Goal: Communication & Community: Answer question/provide support

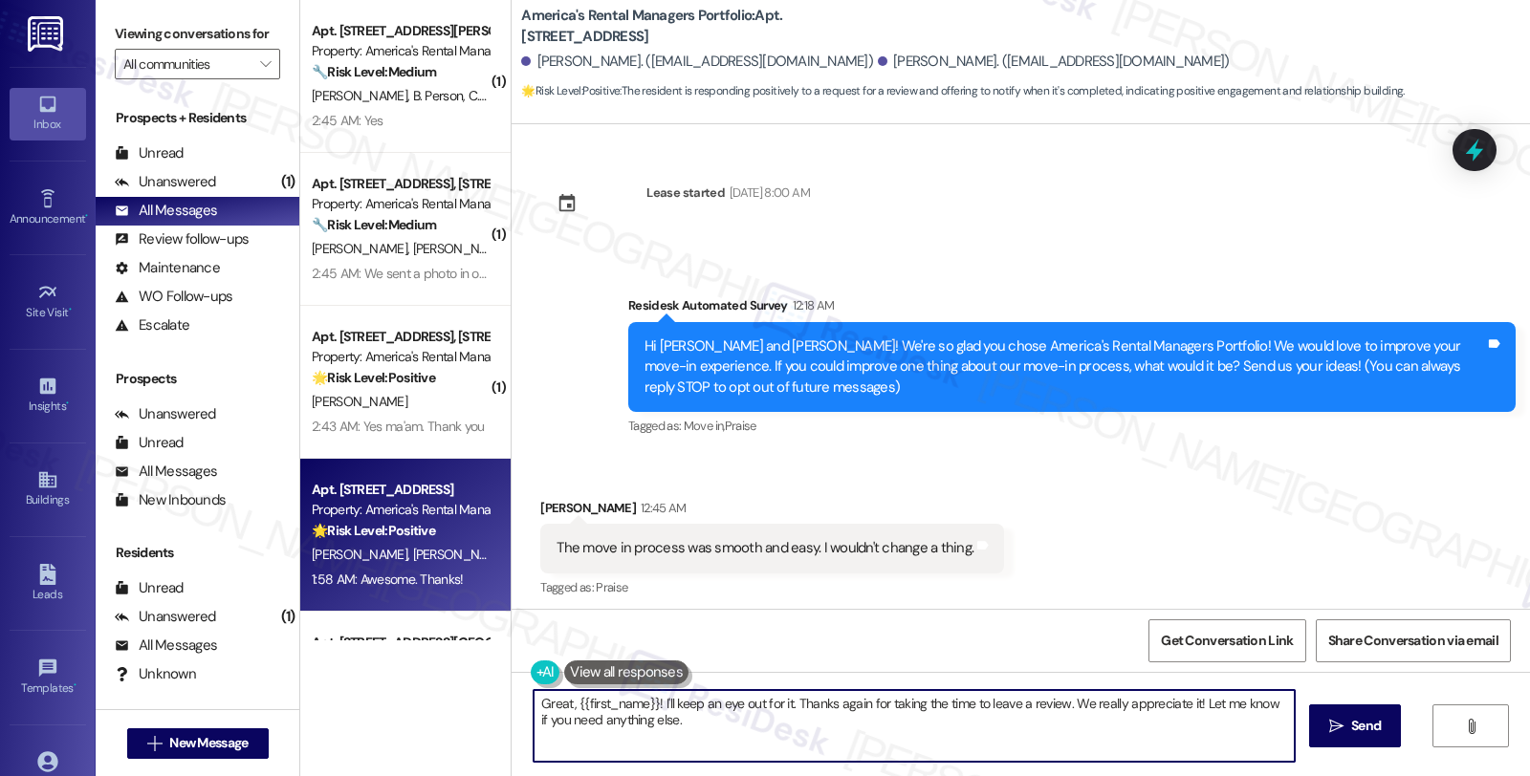
scroll to position [1970, 0]
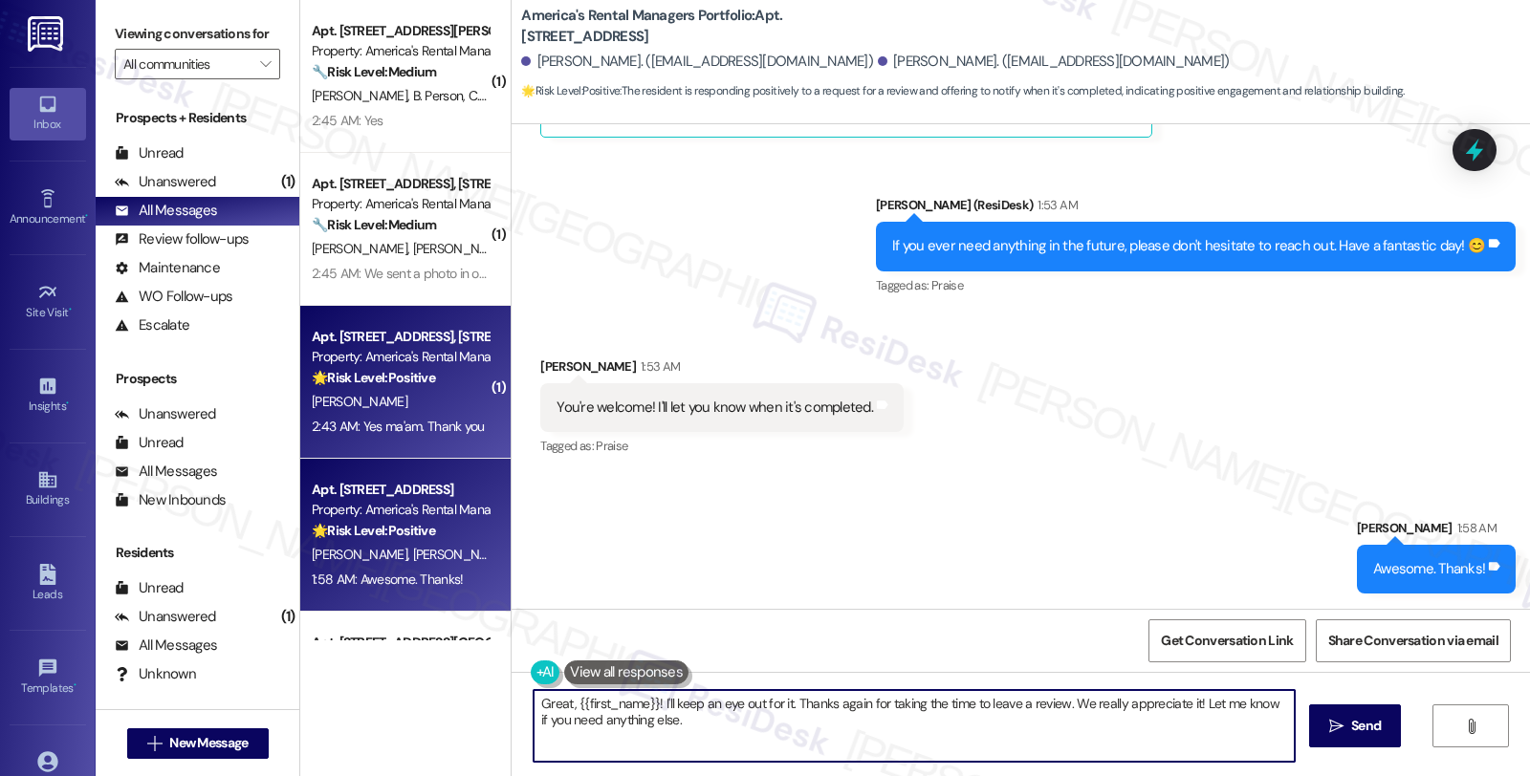
click at [423, 356] on div "Property: America's Rental Managers Portfolio" at bounding box center [400, 357] width 177 height 20
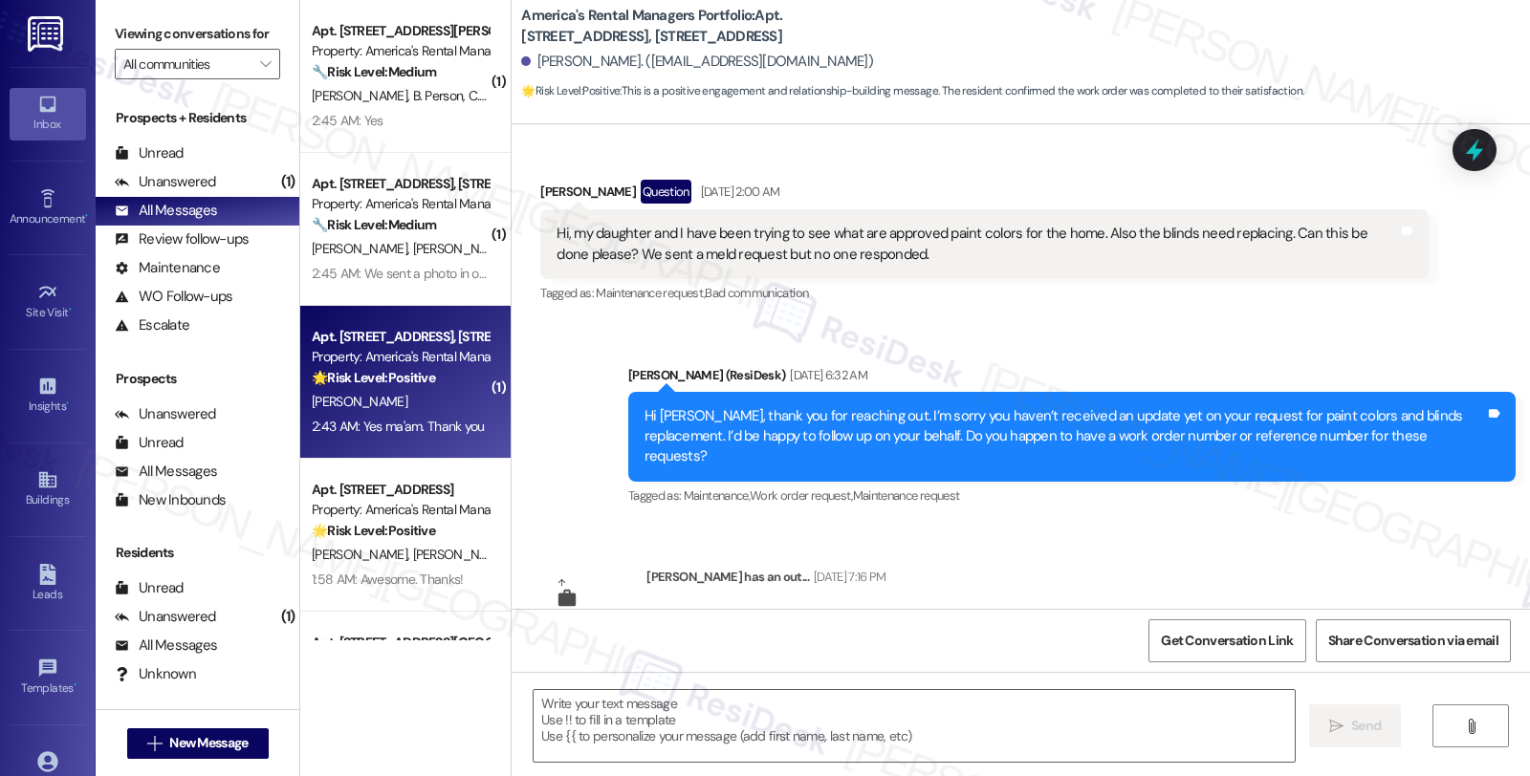
type textarea "Fetching suggested responses. Please feel free to read through the conversation…"
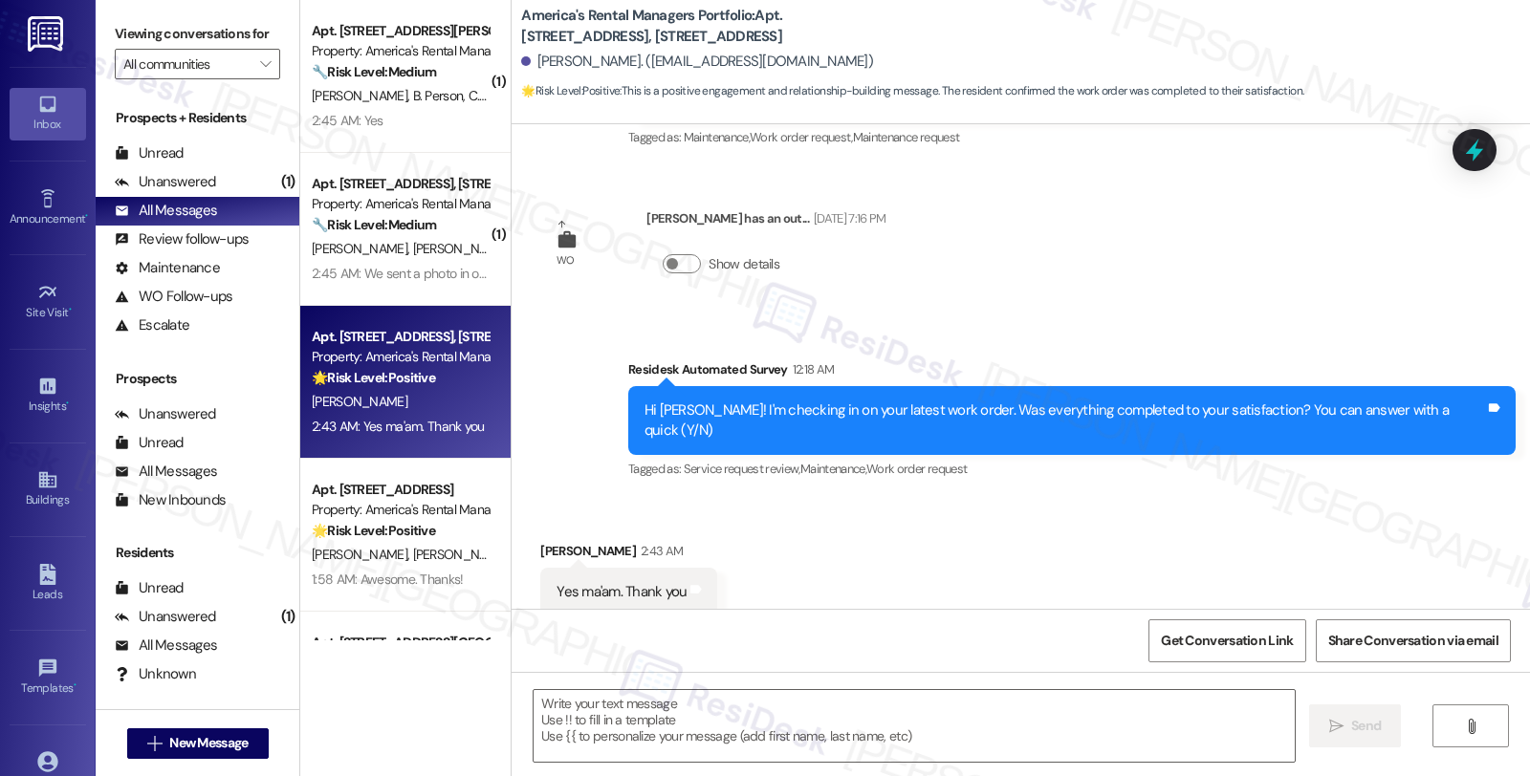
scroll to position [686, 0]
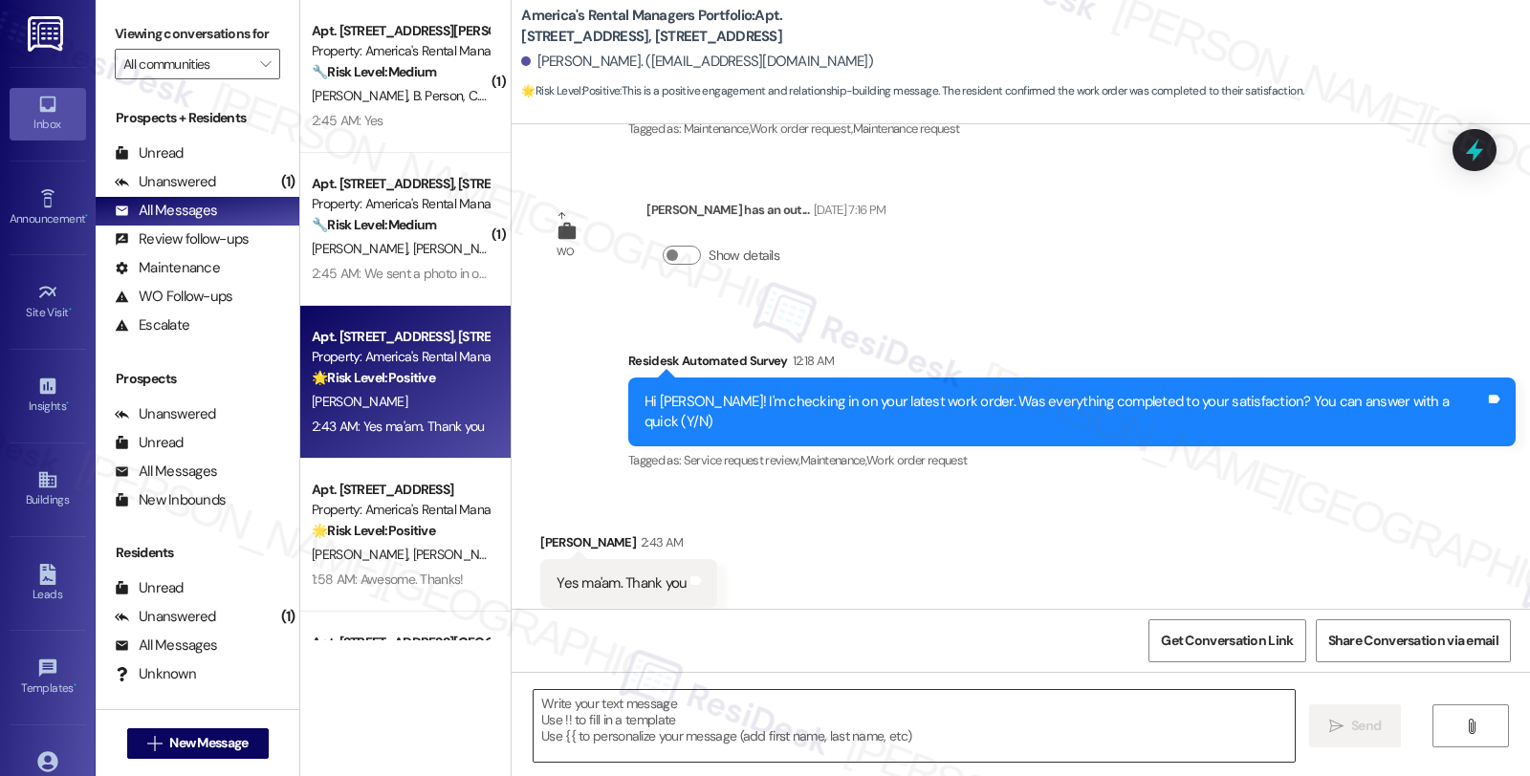
click at [808, 731] on textarea at bounding box center [914, 726] width 761 height 72
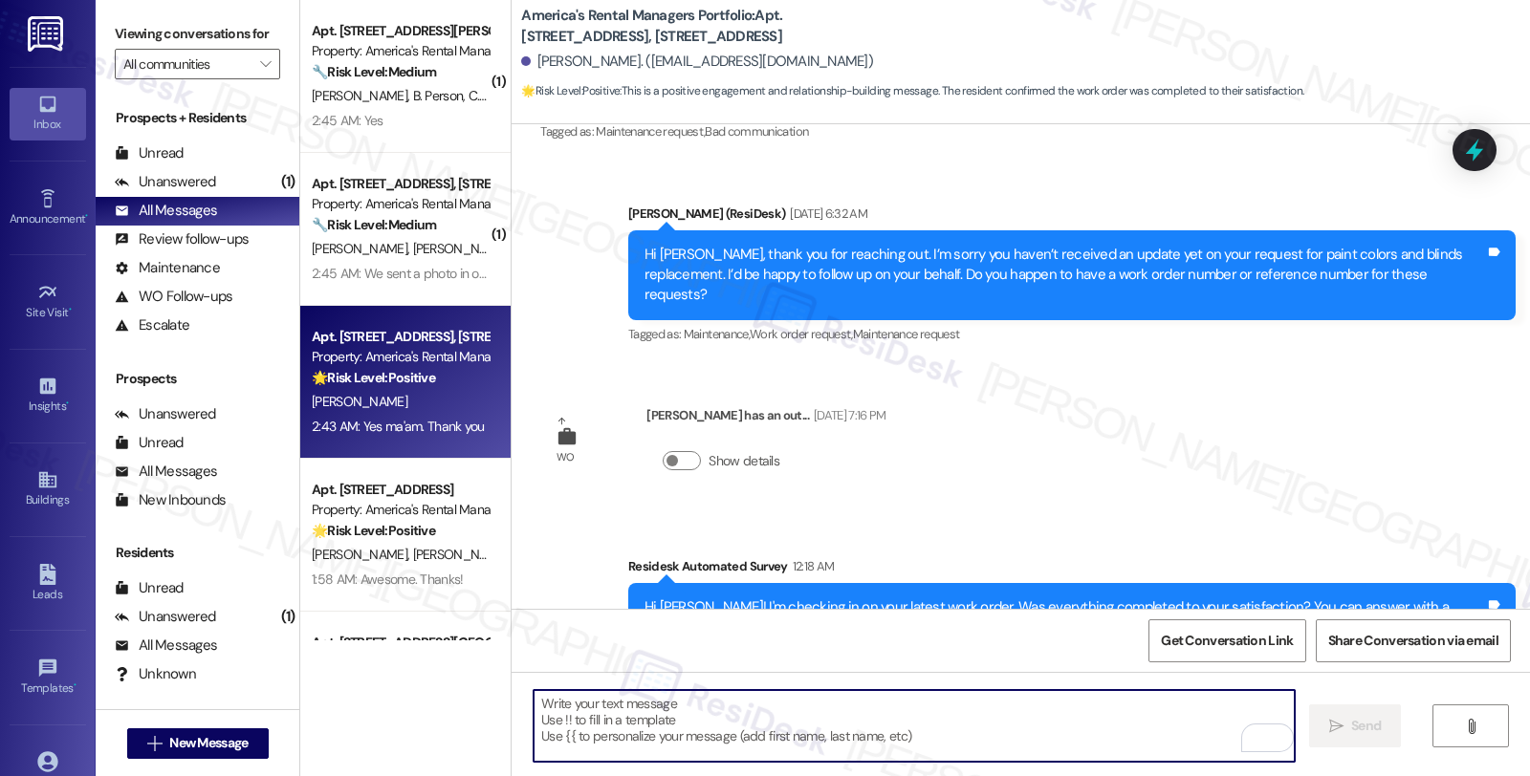
scroll to position [473, 0]
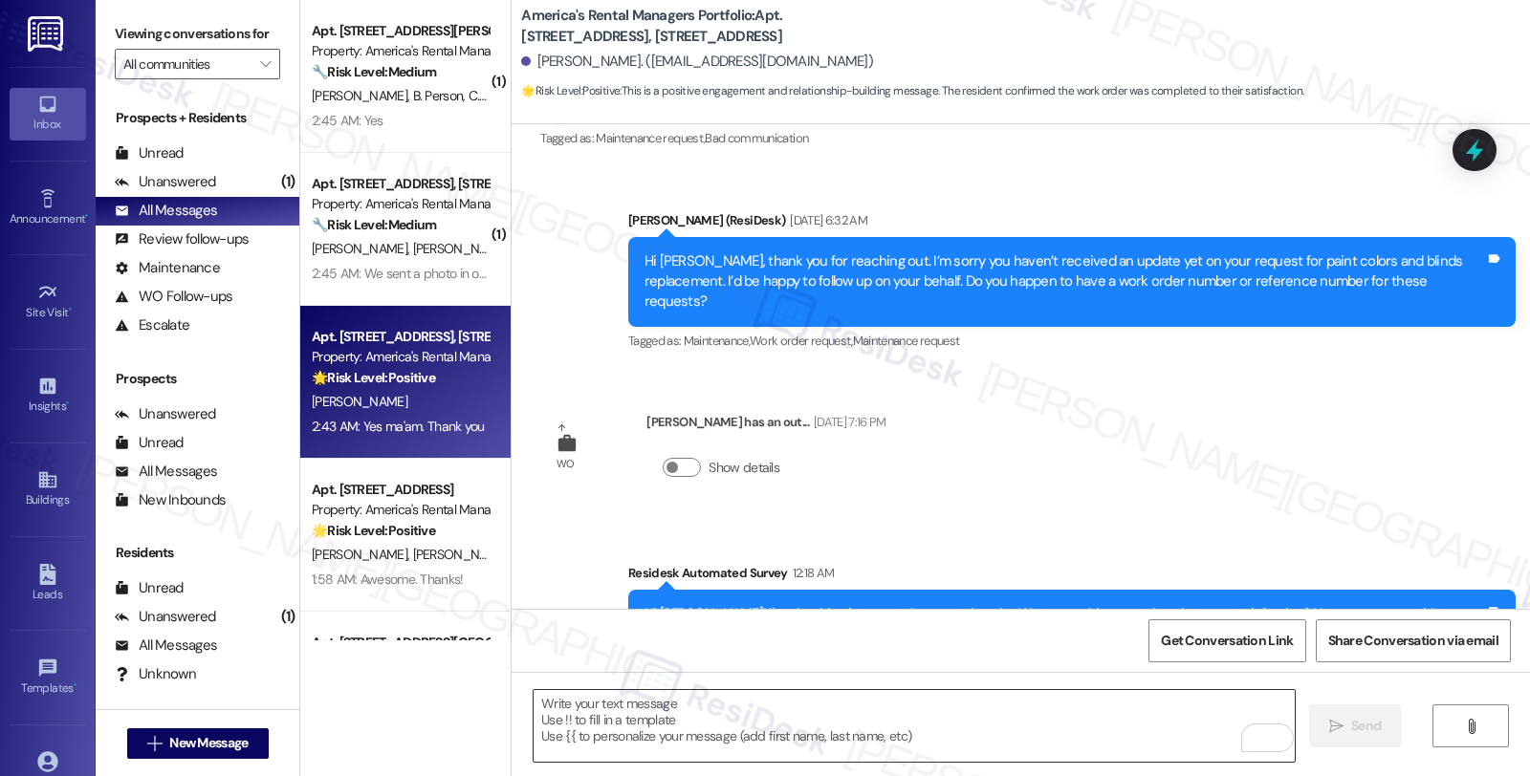
click at [896, 717] on textarea "To enrich screen reader interactions, please activate Accessibility in Grammarl…" at bounding box center [914, 726] width 761 height 72
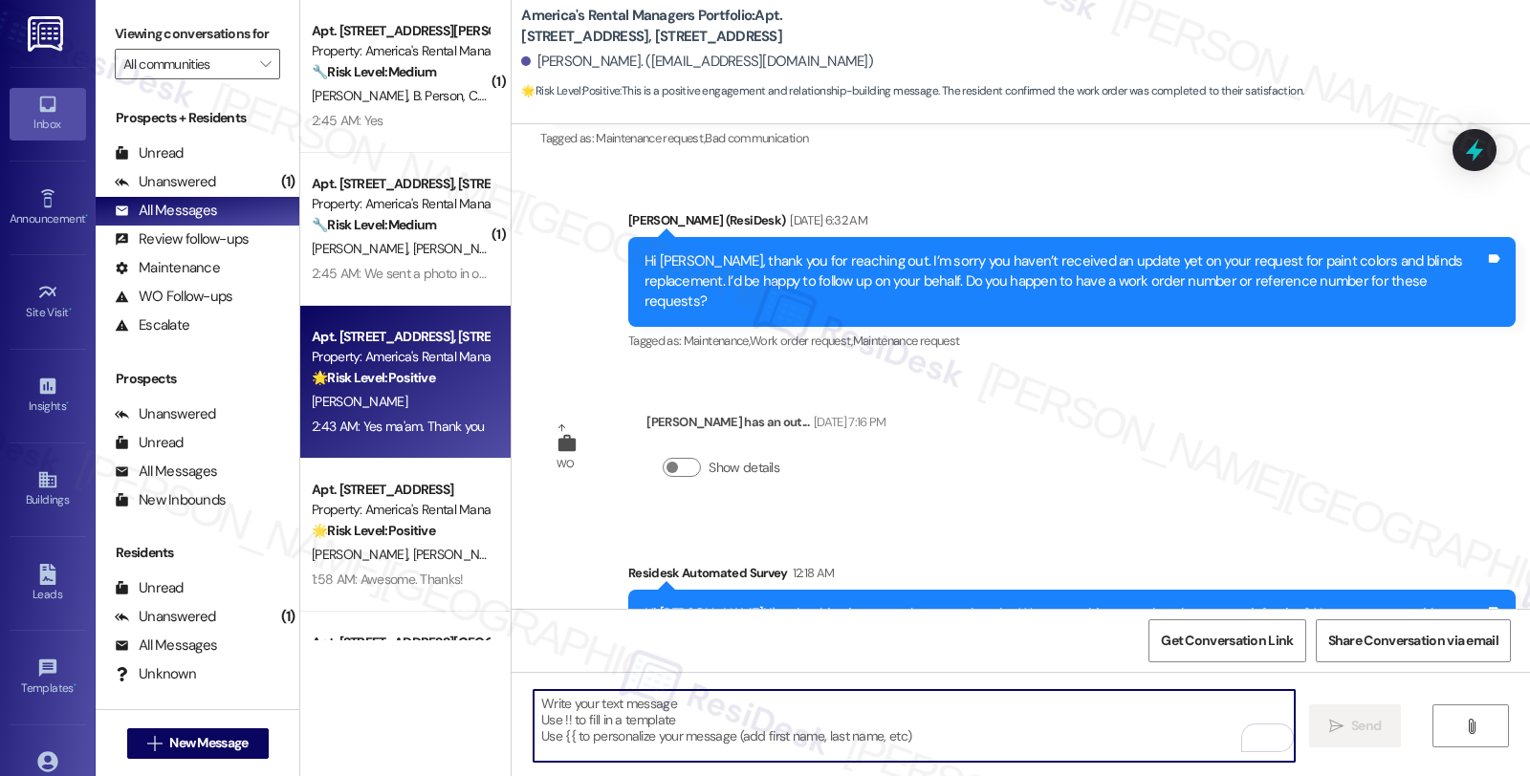
paste textarea "I’m glad your latest work order has been completed to your satisfaction. If I m…"
type textarea "I’m glad your latest work order has been completed to your satisfaction. If I m…"
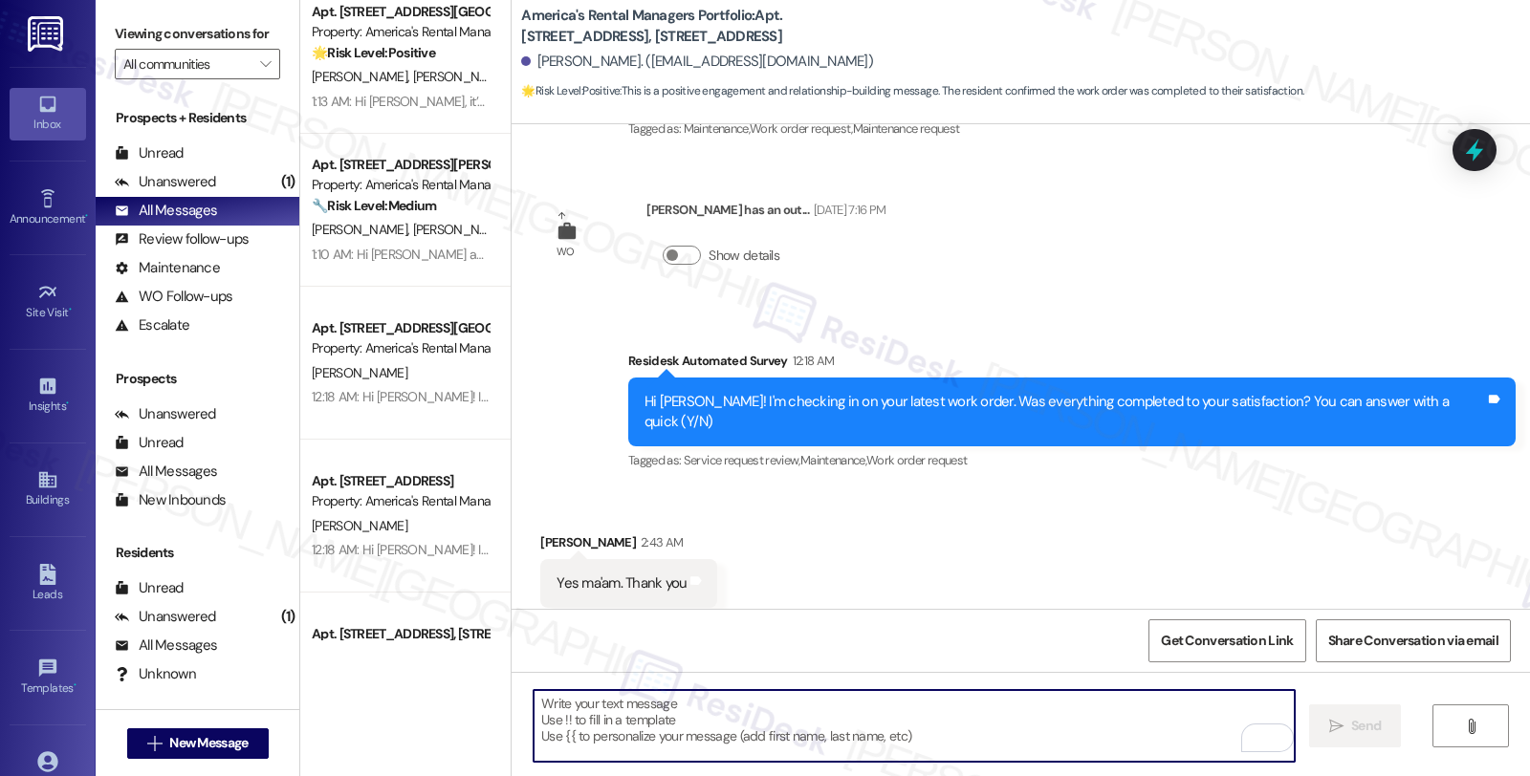
scroll to position [637, 0]
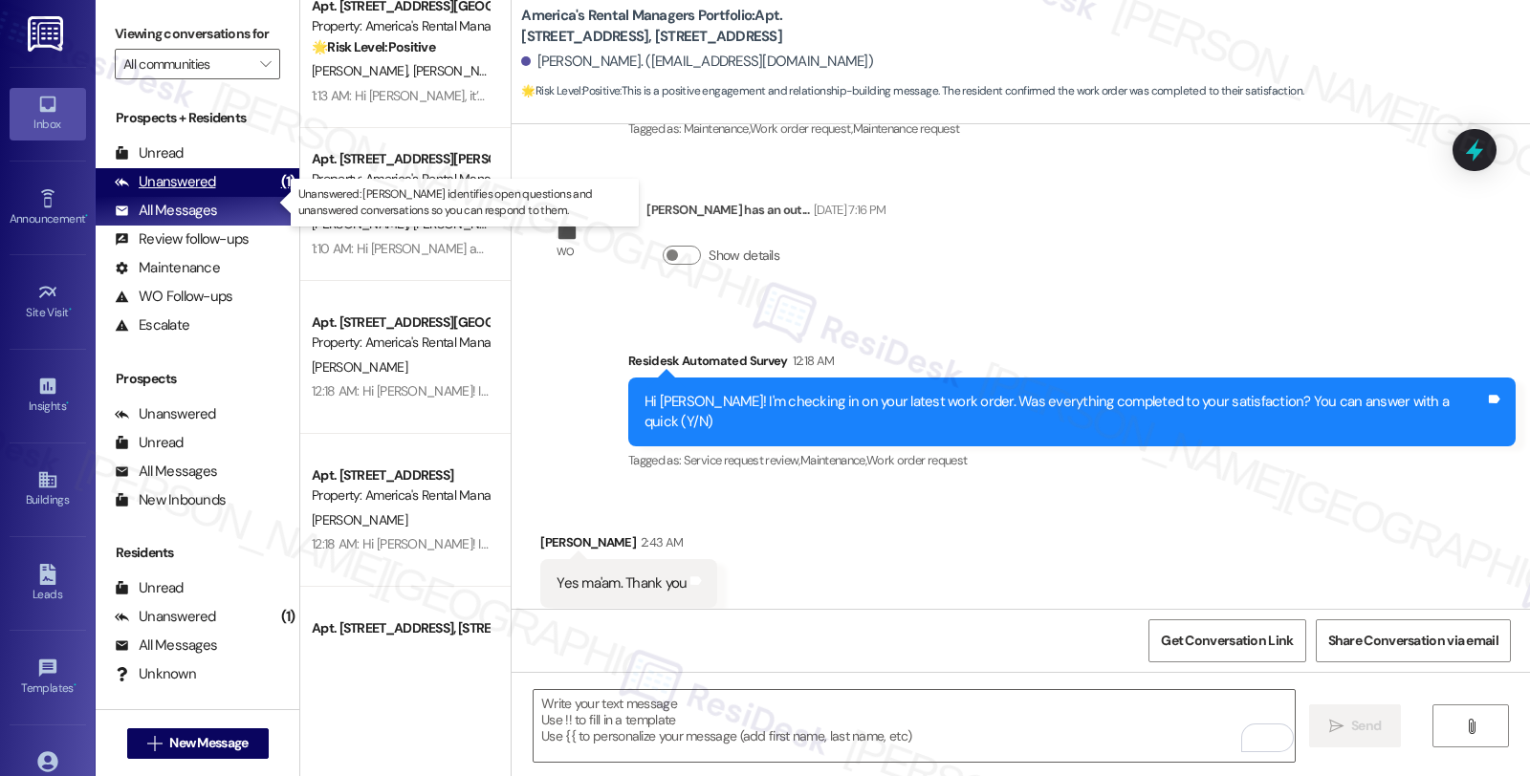
click at [191, 192] on div "Unanswered" at bounding box center [165, 182] width 101 height 20
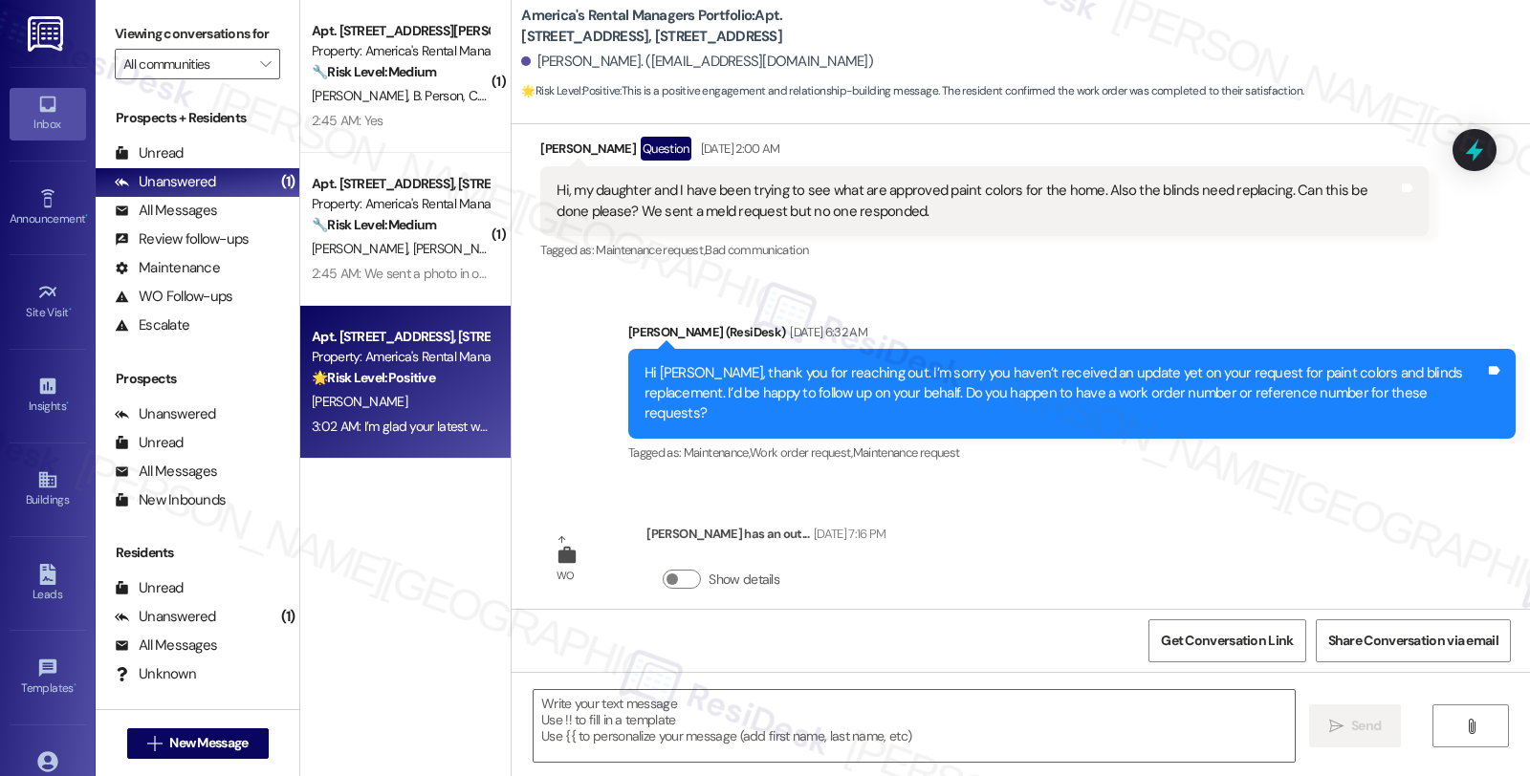
type textarea "Fetching suggested responses. Please feel free to read through the conversation…"
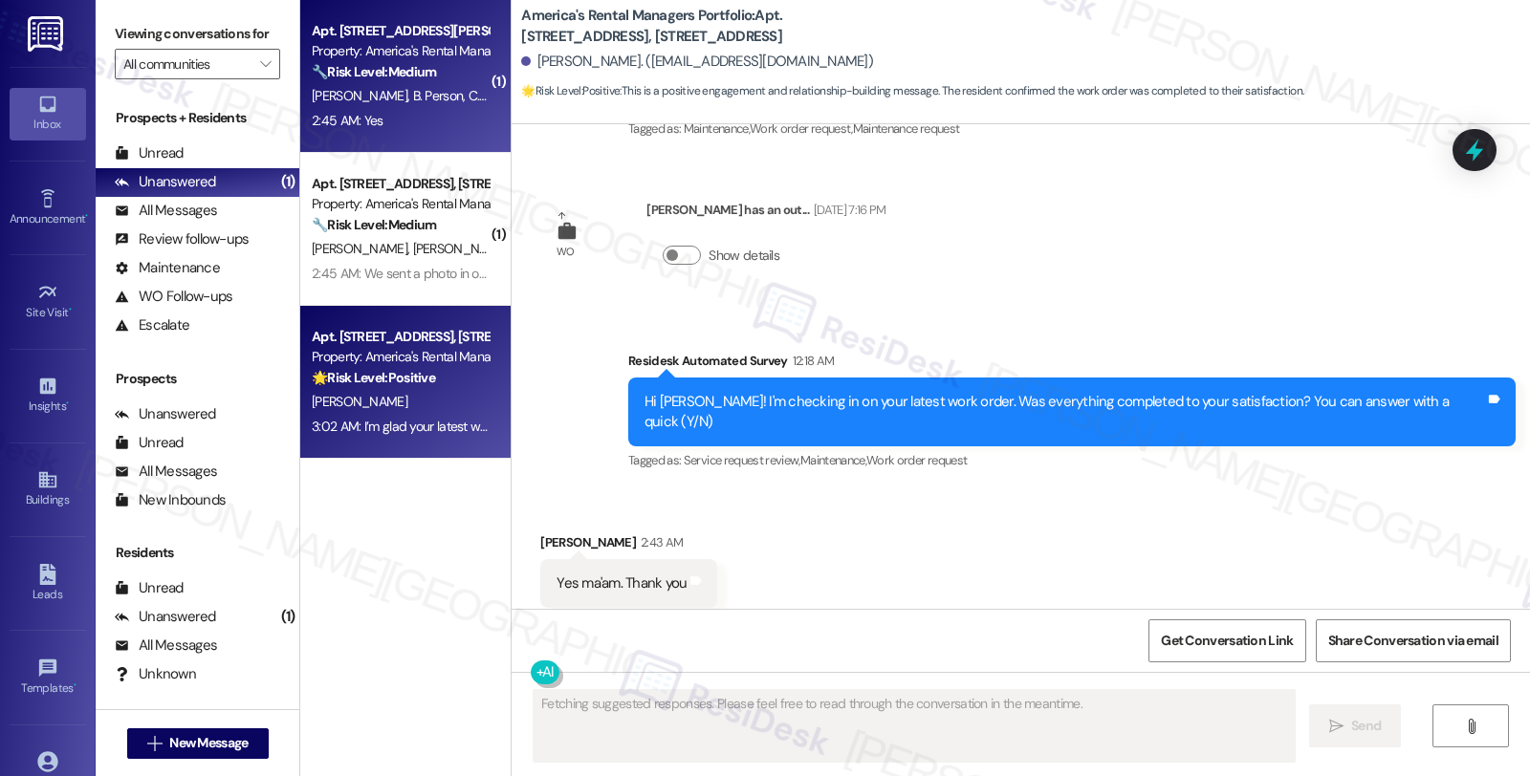
click at [413, 62] on div "🔧 Risk Level: Medium The resident is confirming receipt of the AC filter. While…" at bounding box center [400, 72] width 177 height 20
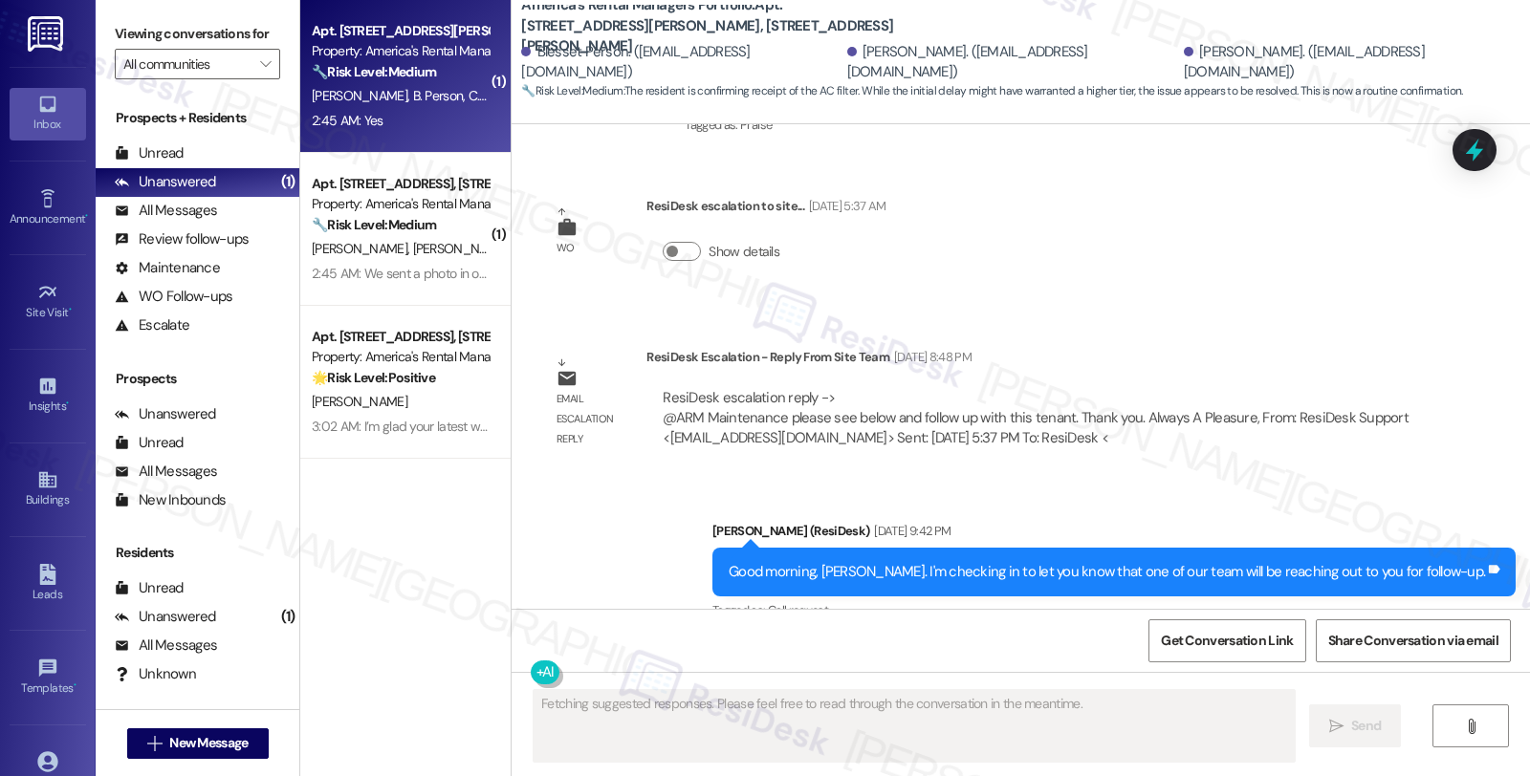
scroll to position [8666, 0]
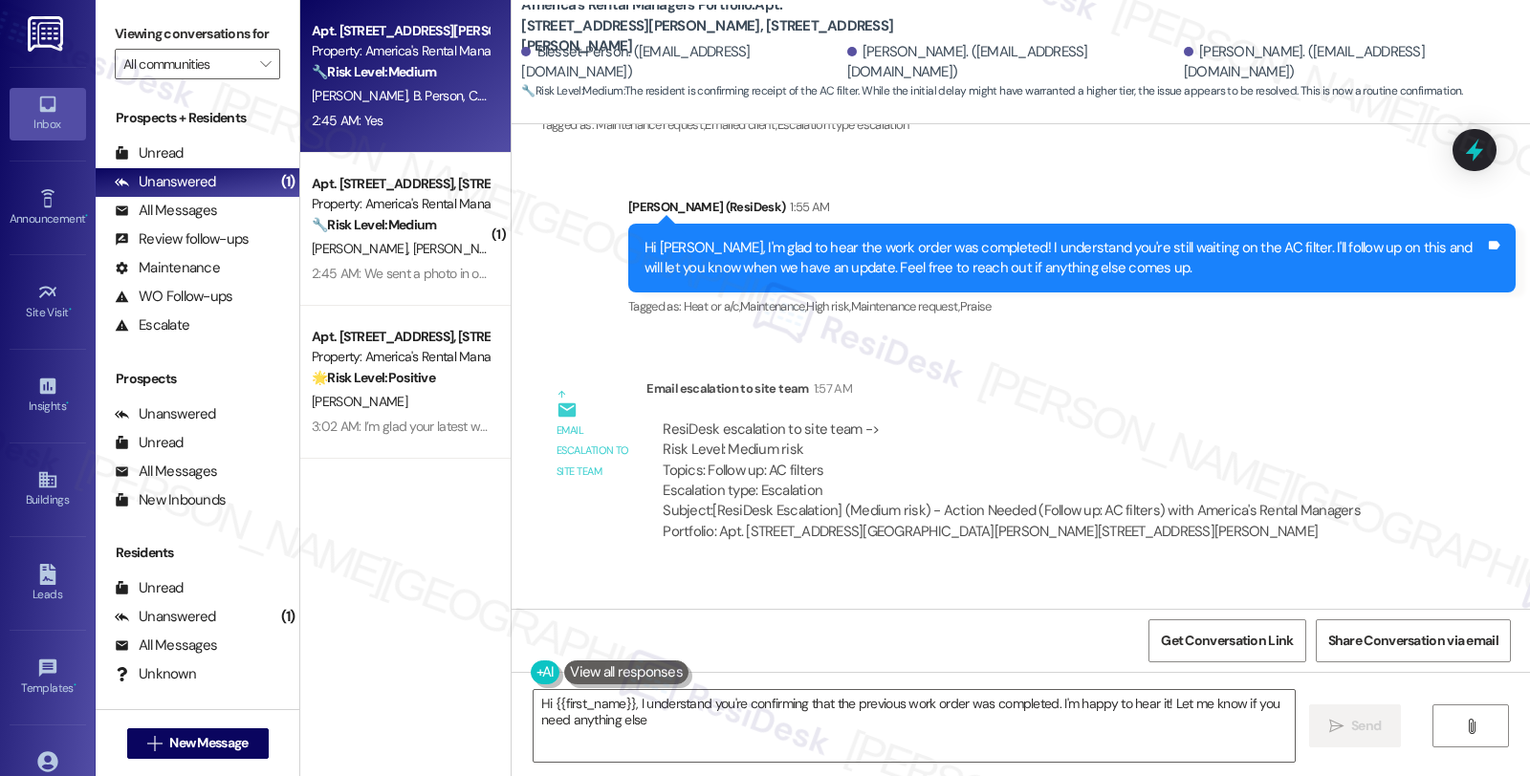
type textarea "Hi {{first_name}}, I understand you're confirming that the previous work order …"
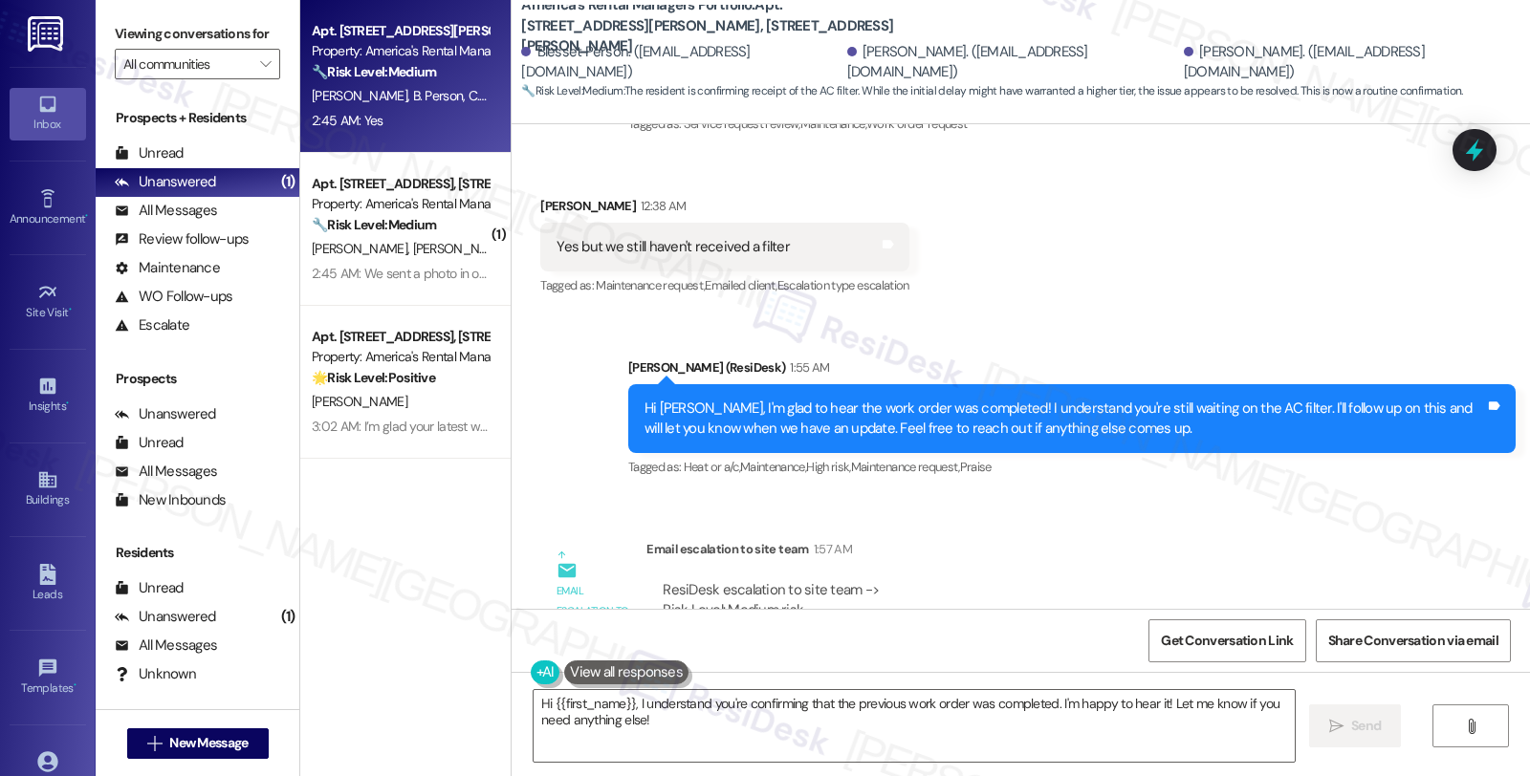
scroll to position [8347, 0]
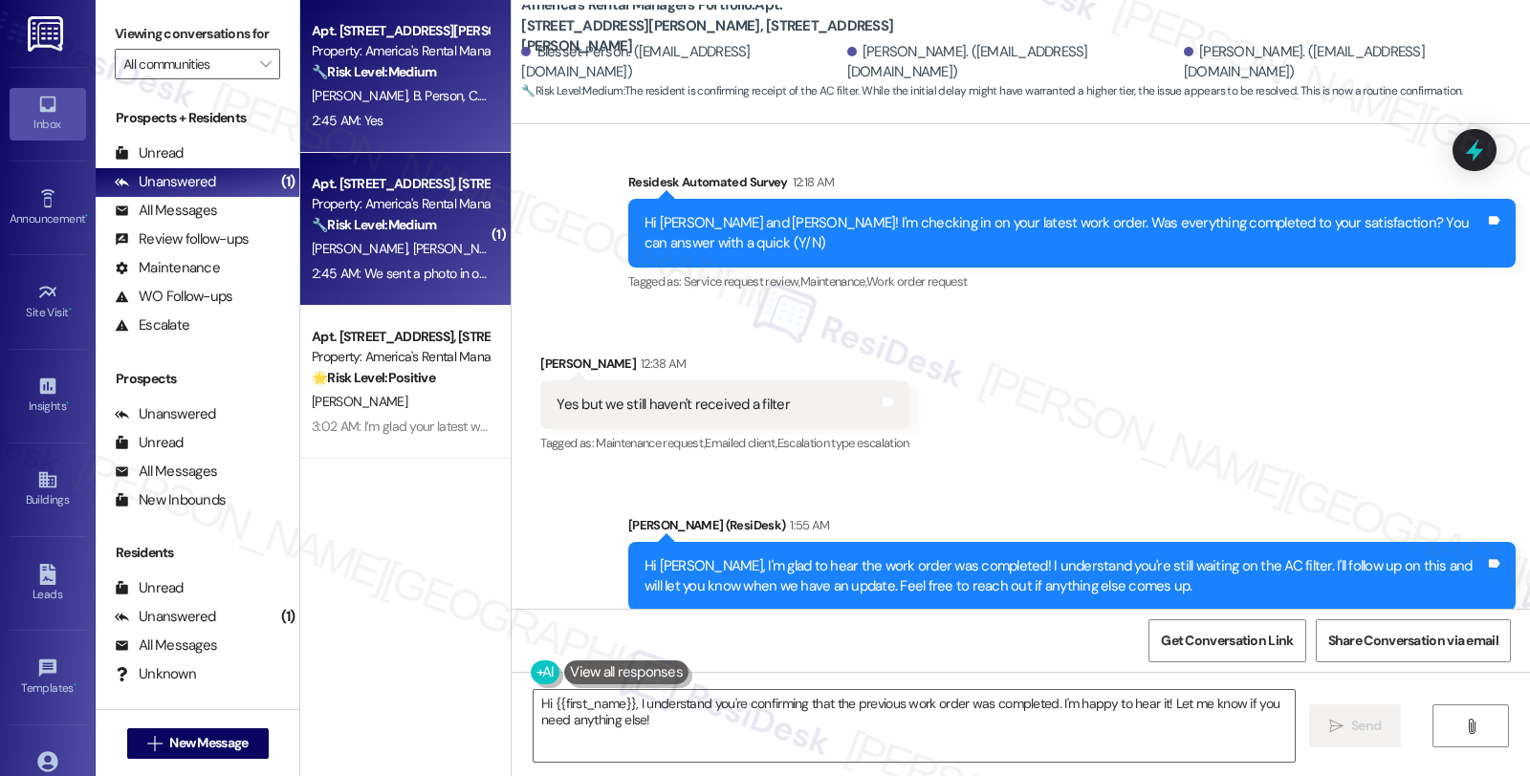
click at [459, 271] on div "2:45 AM: We sent a photo in our previous text [DATE] 2:45 AM: We sent a photo i…" at bounding box center [458, 273] width 292 height 17
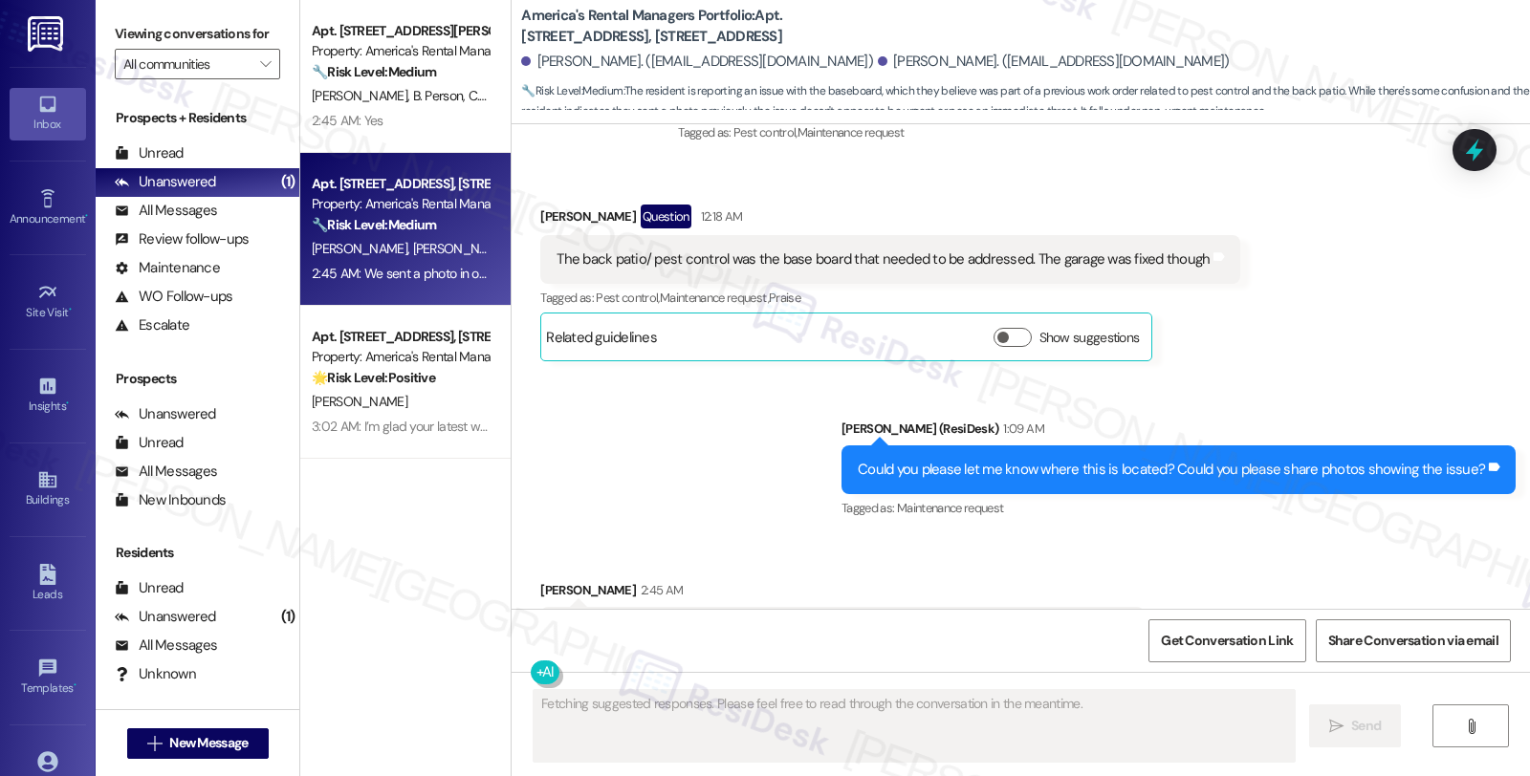
scroll to position [7363, 0]
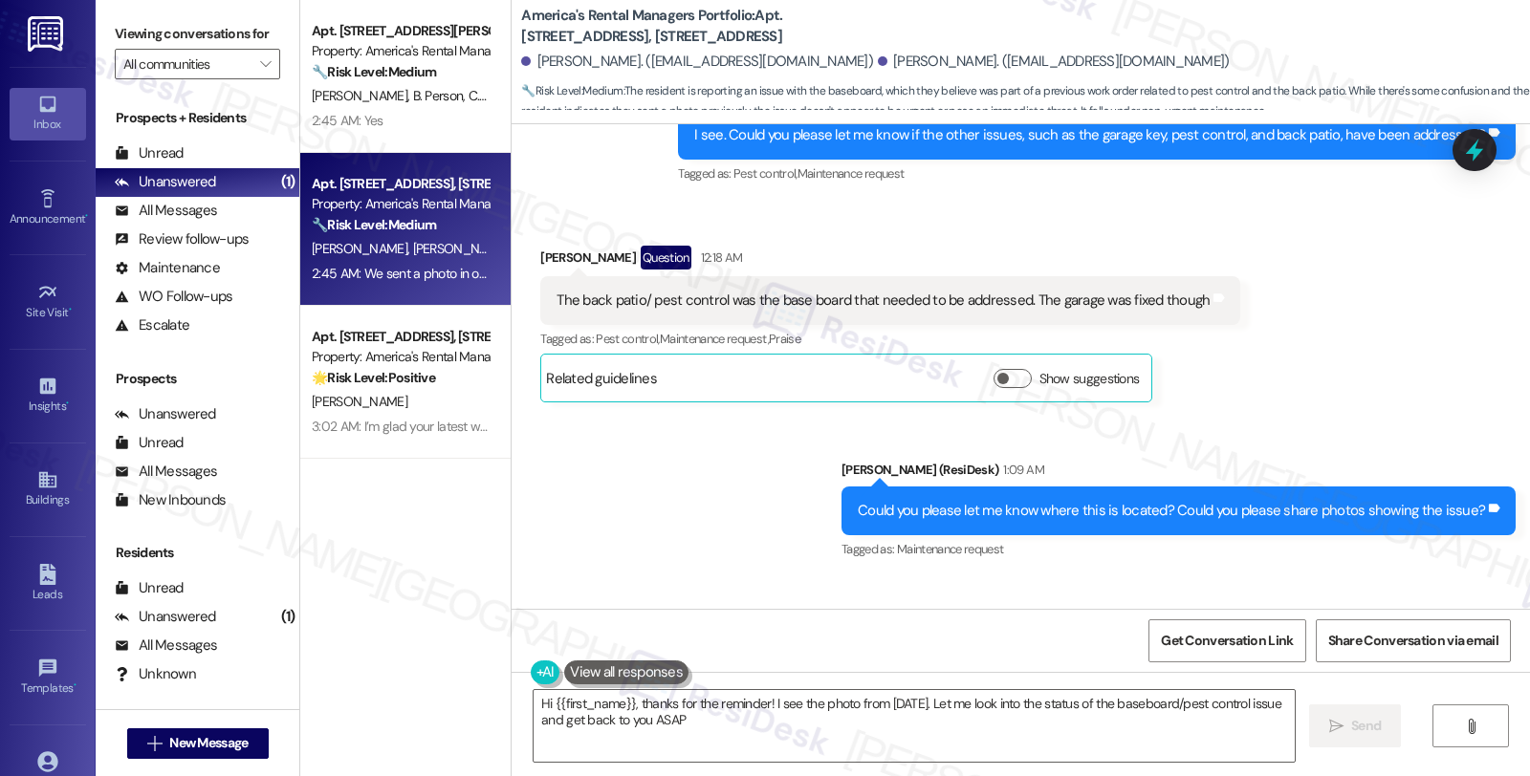
type textarea "Hi {{first_name}}, thanks for the reminder! I see the photo from [DATE]. Let me…"
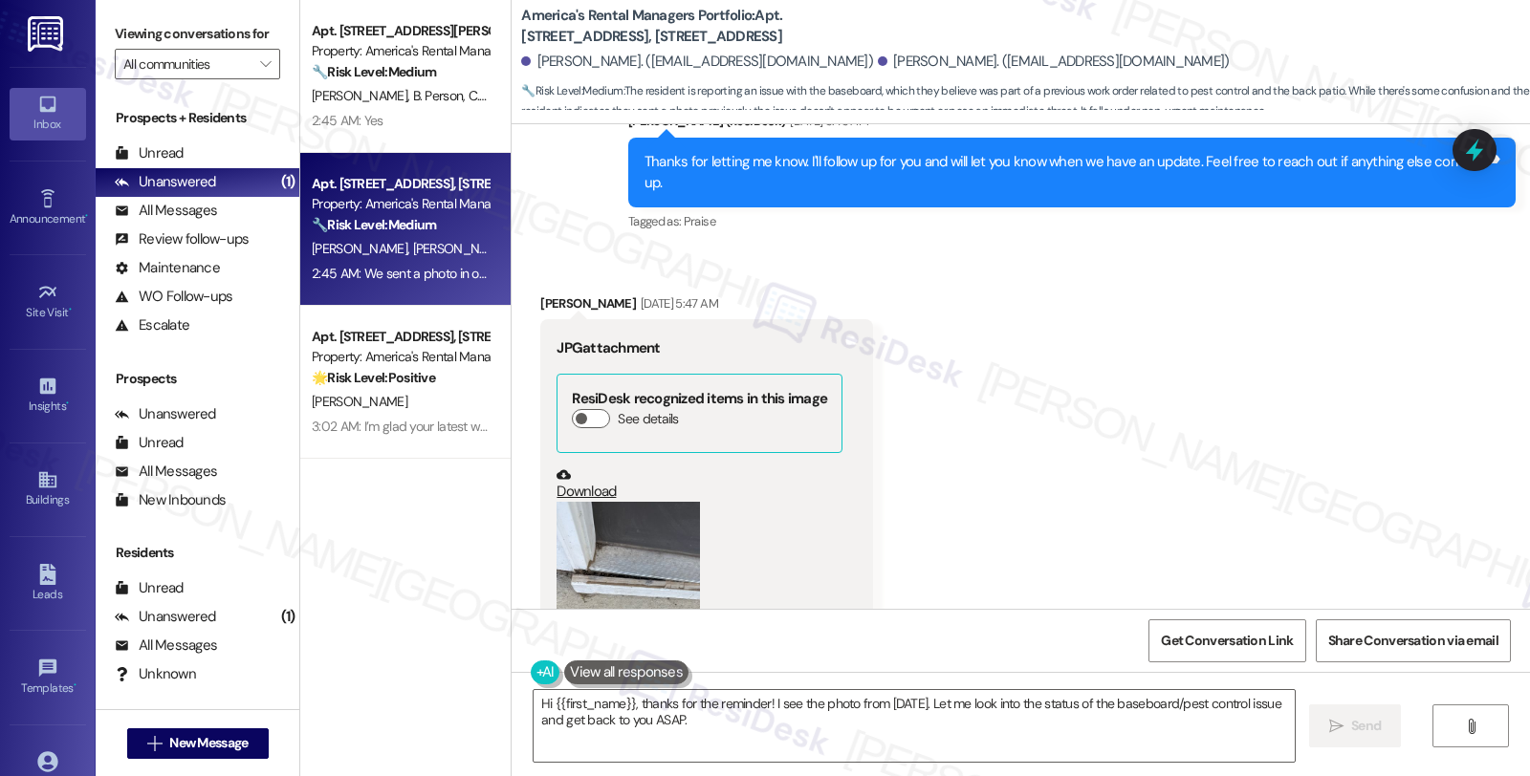
scroll to position [4069, 0]
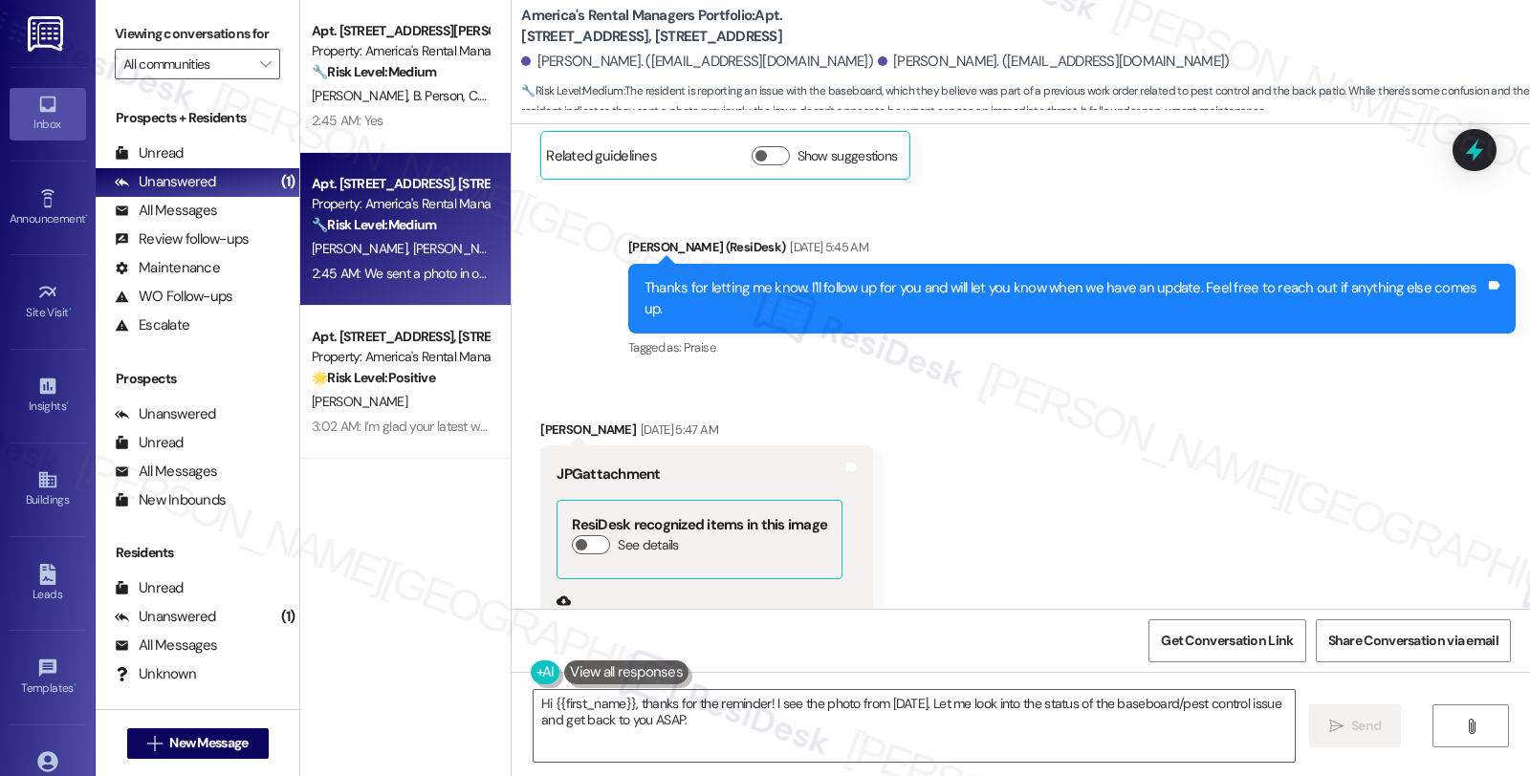
click at [1046, 548] on div "Received via SMS [PERSON_NAME] [DATE] 5:47 AM JPG attachment ResiDesk recognize…" at bounding box center [1021, 626] width 1018 height 498
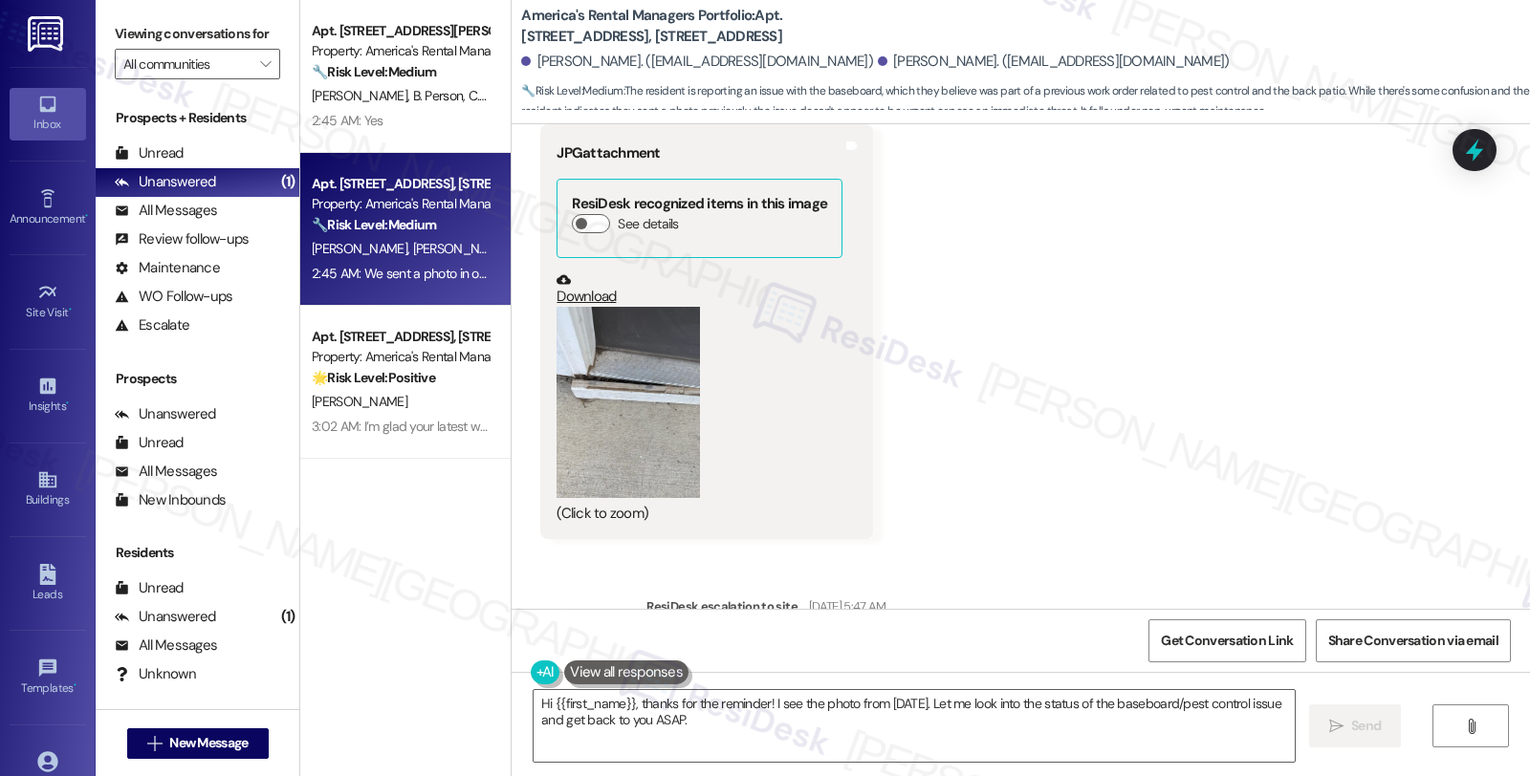
scroll to position [4387, 0]
click at [633, 380] on button "Zoom image" at bounding box center [627, 405] width 143 height 191
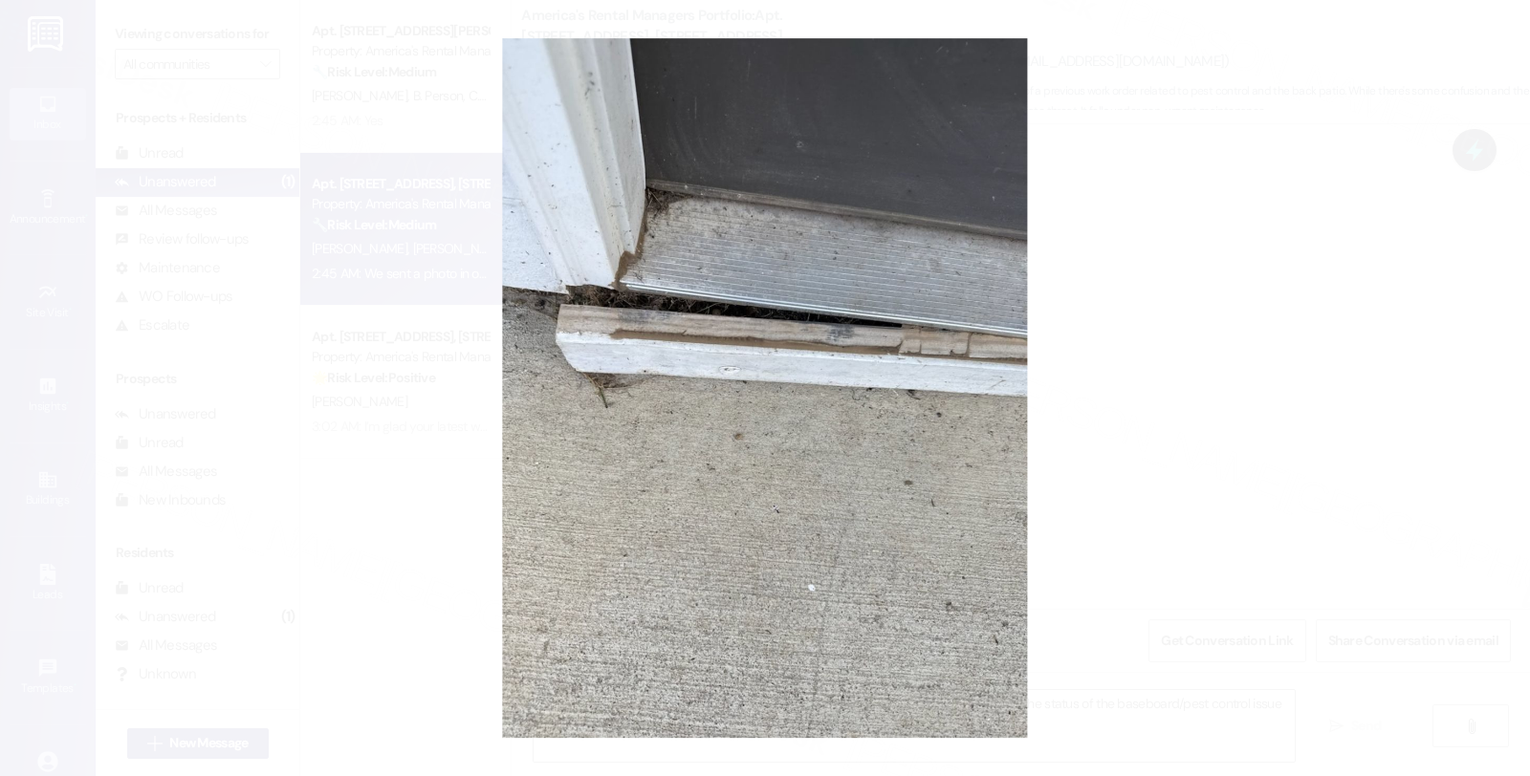
click at [1148, 472] on button "Unzoom image" at bounding box center [765, 388] width 1530 height 776
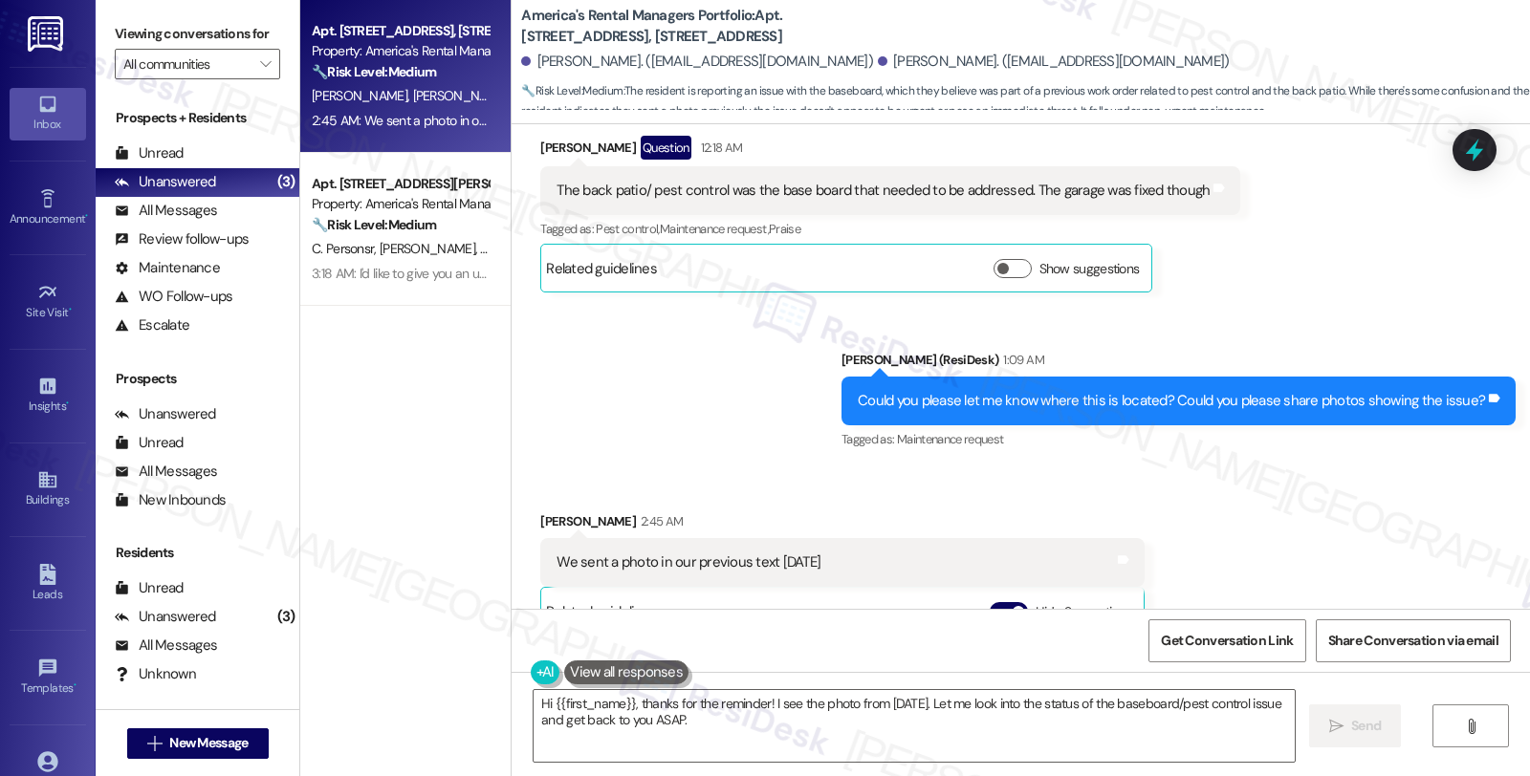
scroll to position [7575, 0]
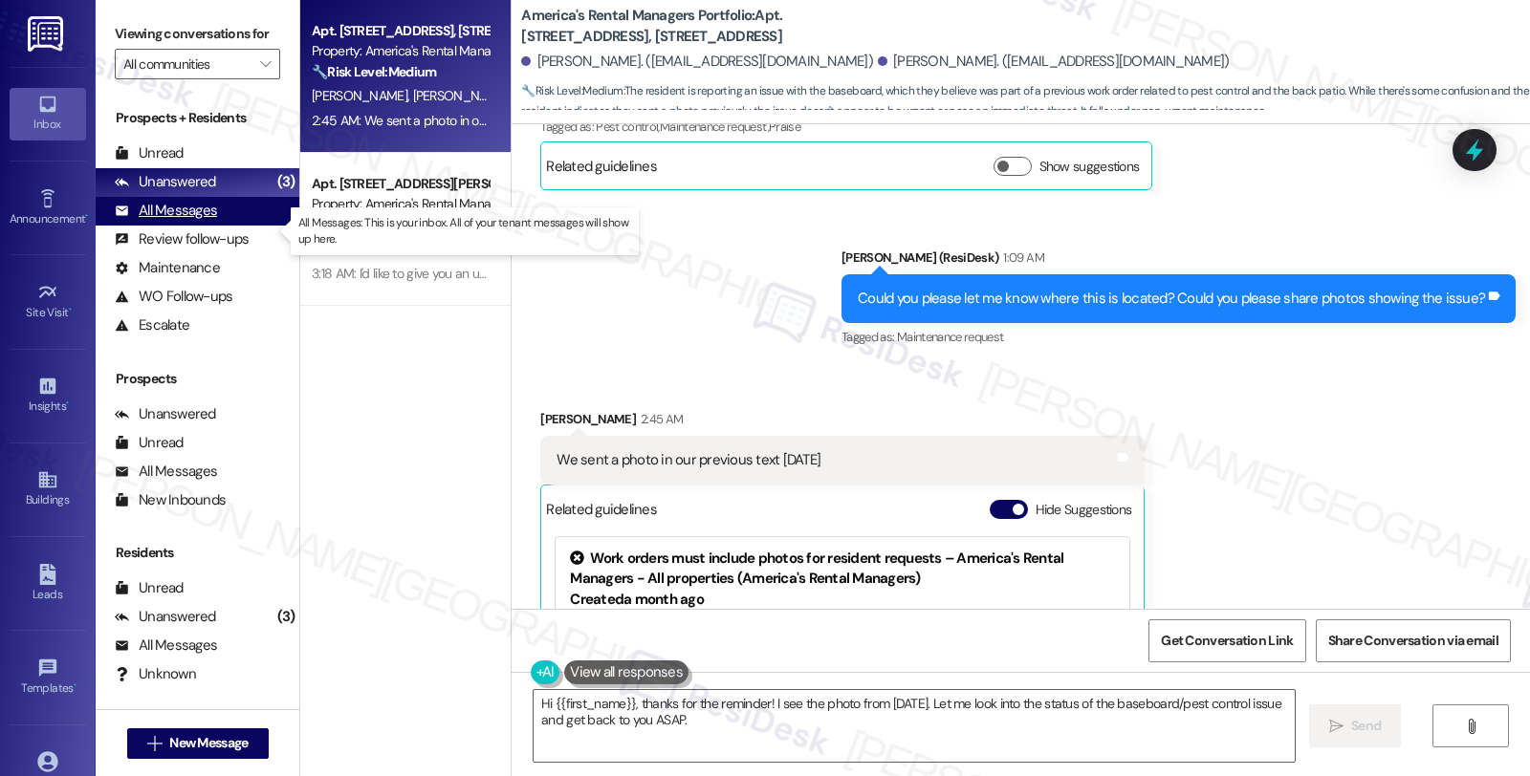
click at [184, 221] on div "All Messages" at bounding box center [166, 211] width 102 height 20
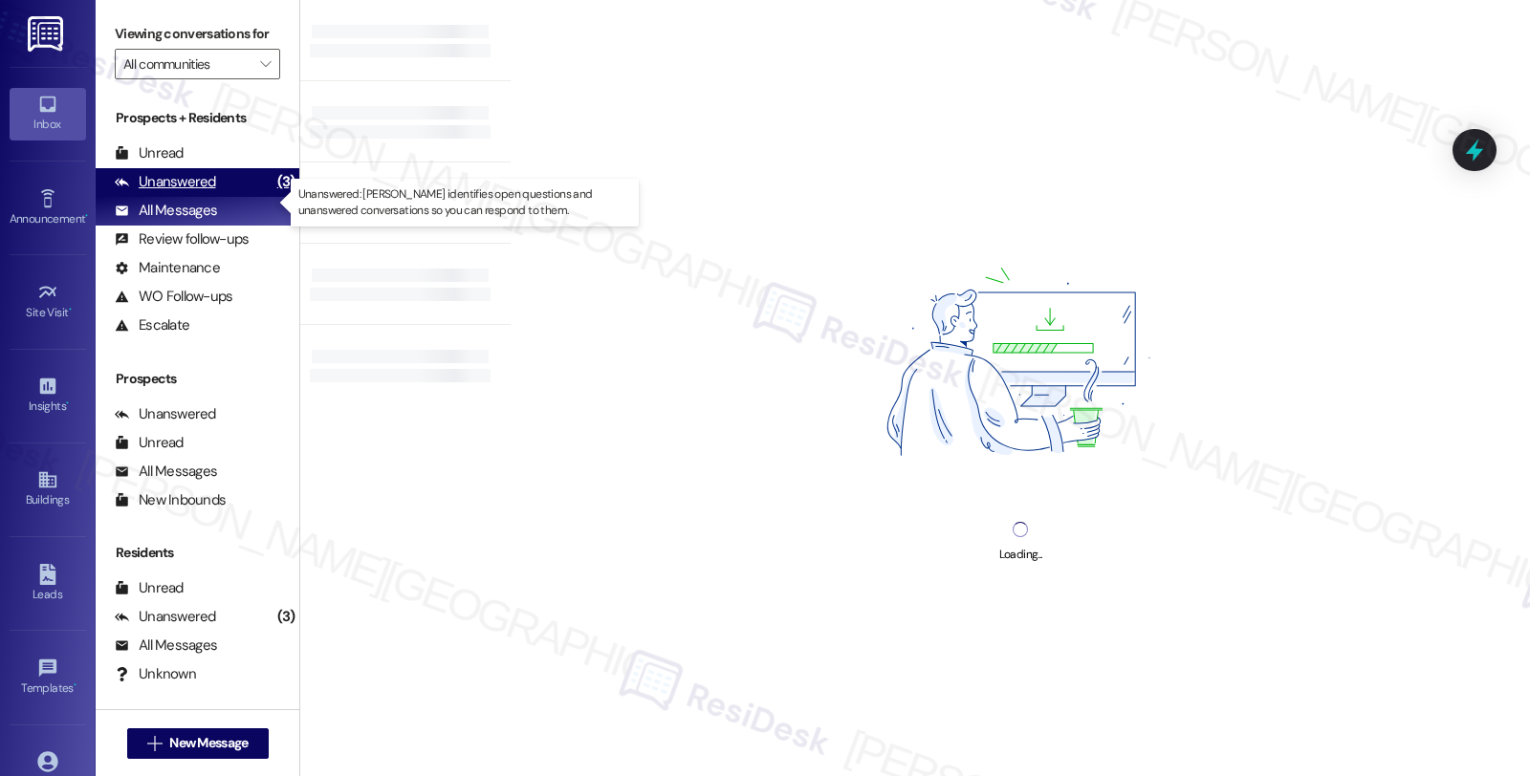
click at [184, 192] on div "Unanswered" at bounding box center [165, 182] width 101 height 20
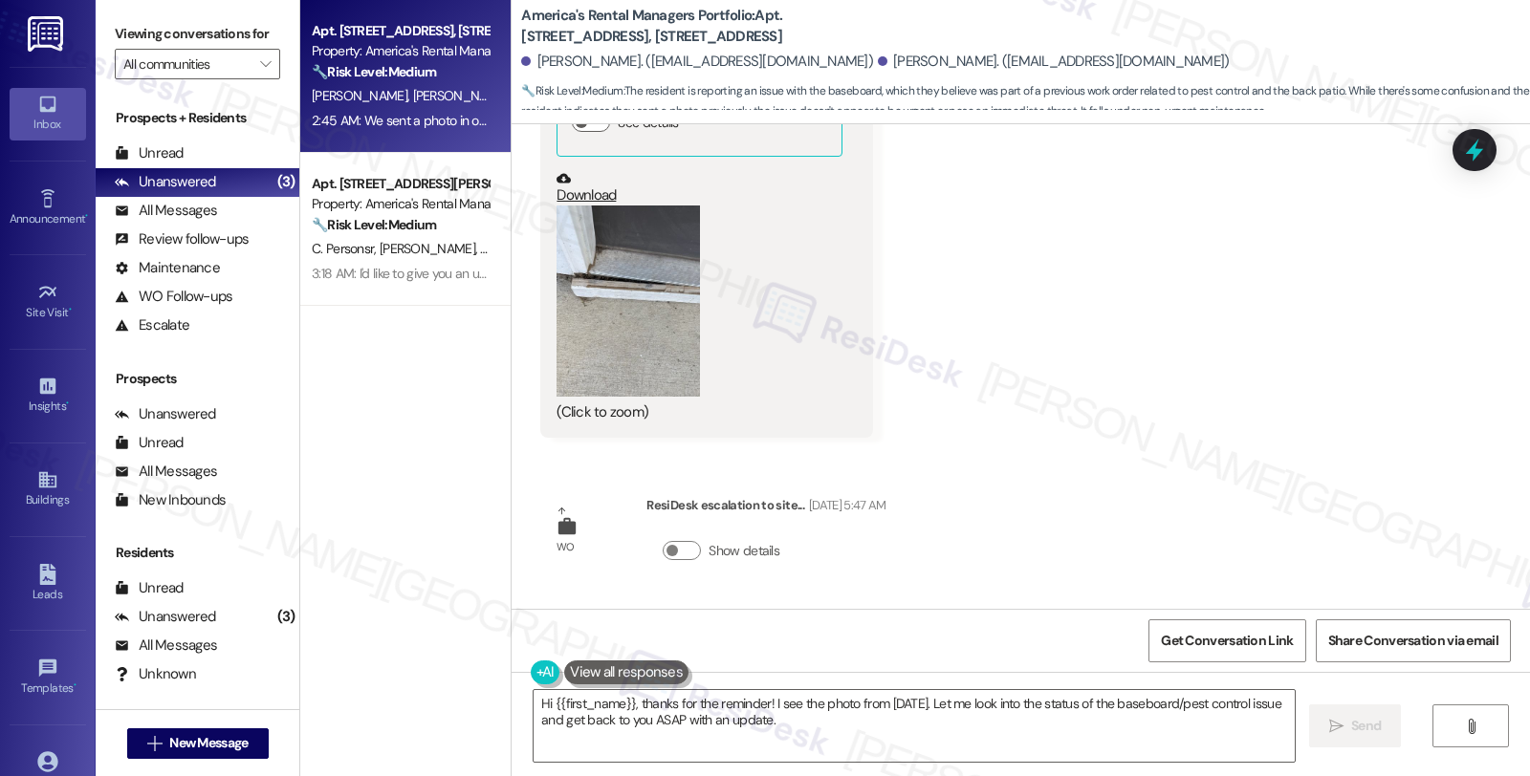
scroll to position [4281, 0]
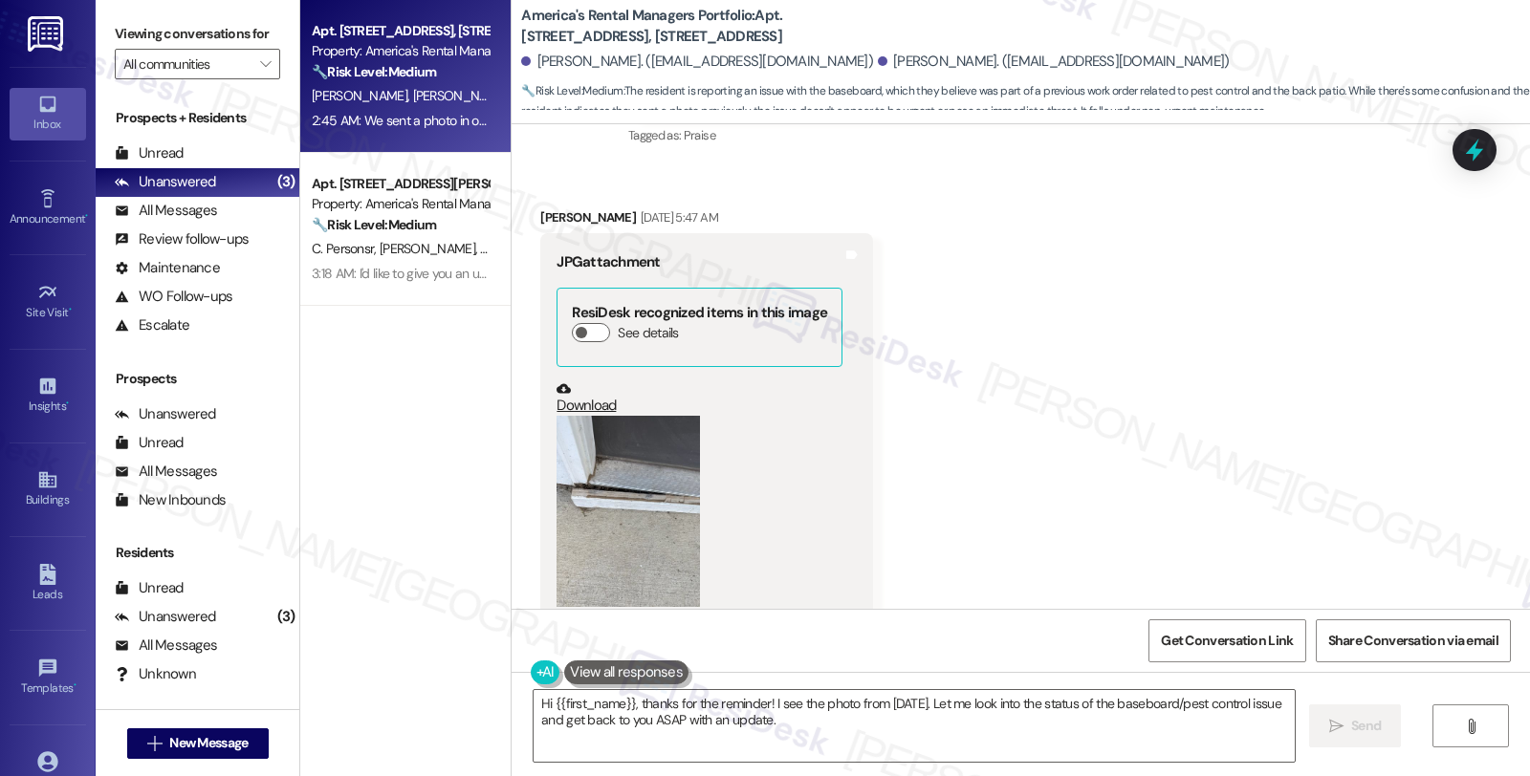
click at [644, 438] on button "Zoom image" at bounding box center [627, 511] width 143 height 191
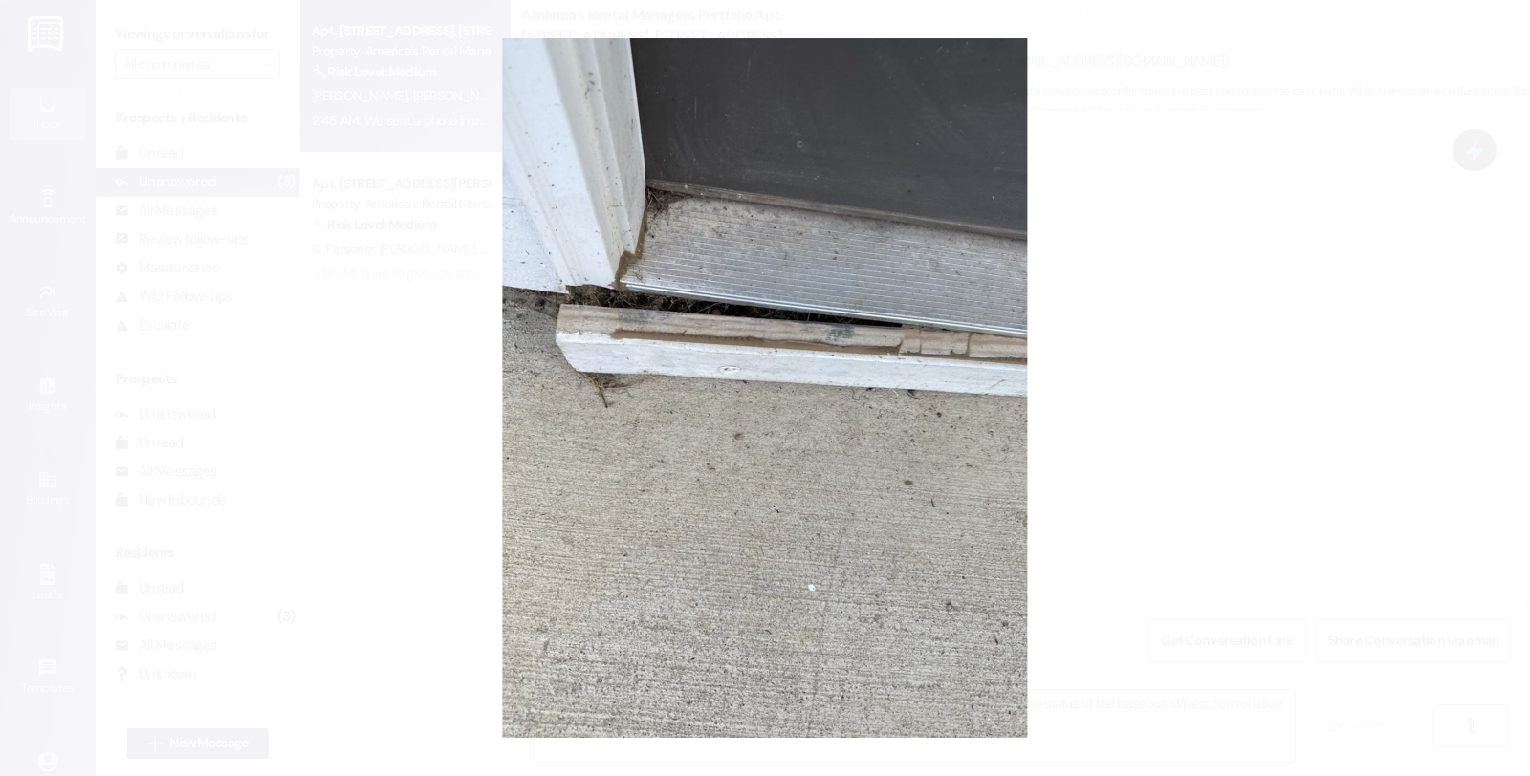
click at [1210, 389] on button "Unzoom image" at bounding box center [765, 388] width 1530 height 776
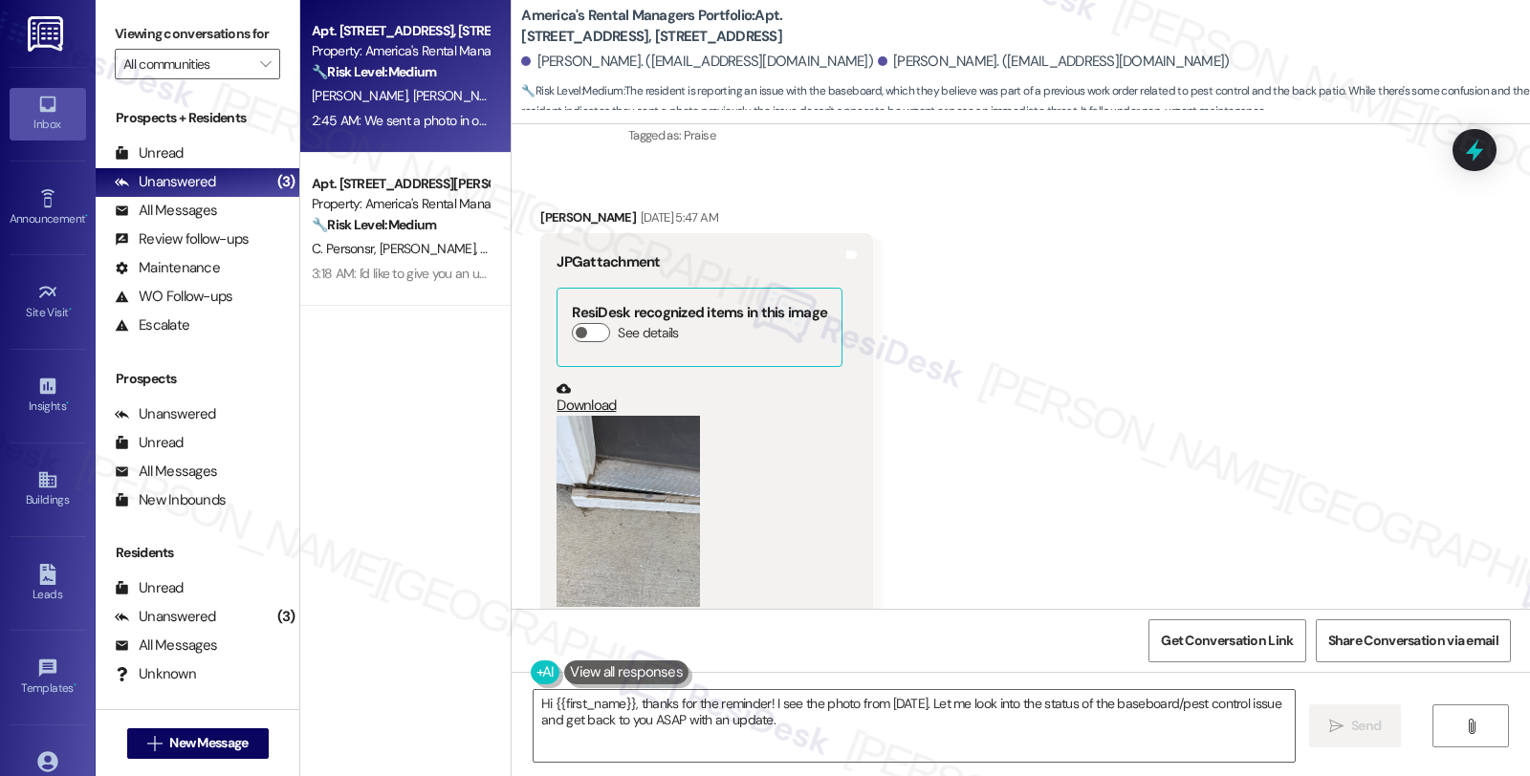
click at [589, 469] on button "Zoom image" at bounding box center [627, 511] width 143 height 191
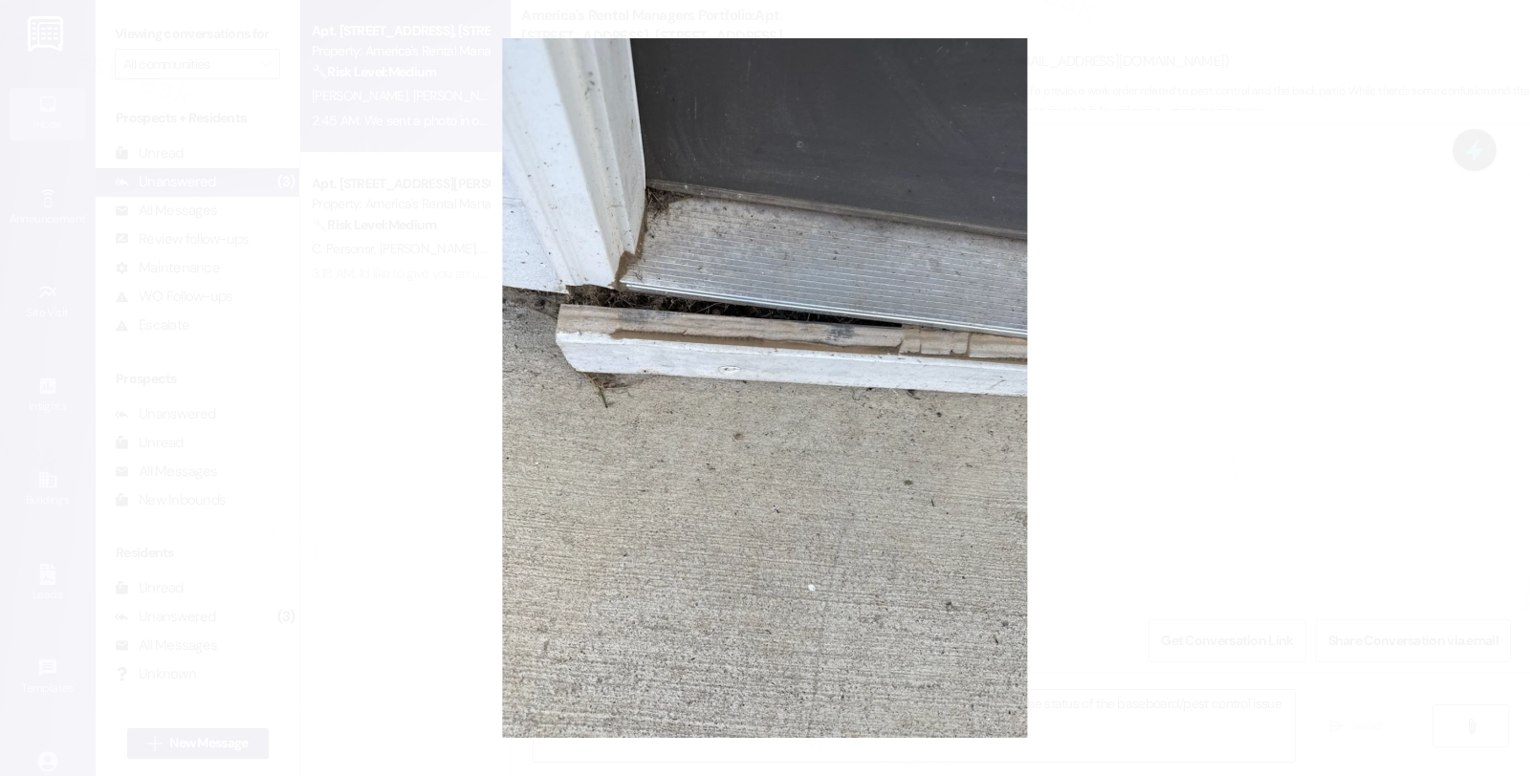
click at [1270, 446] on button "Unzoom image" at bounding box center [765, 388] width 1530 height 776
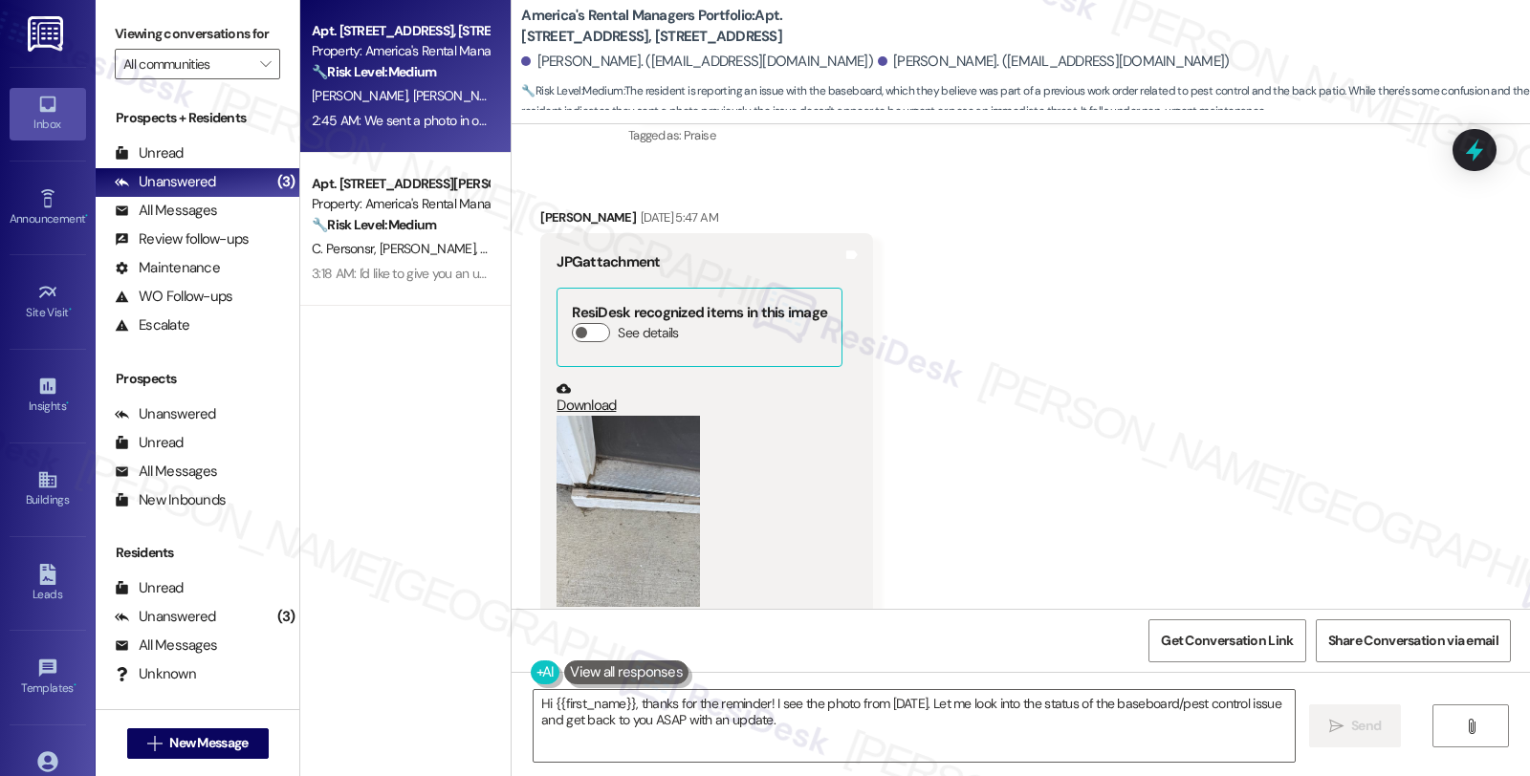
click at [634, 427] on button "Zoom image" at bounding box center [627, 511] width 143 height 191
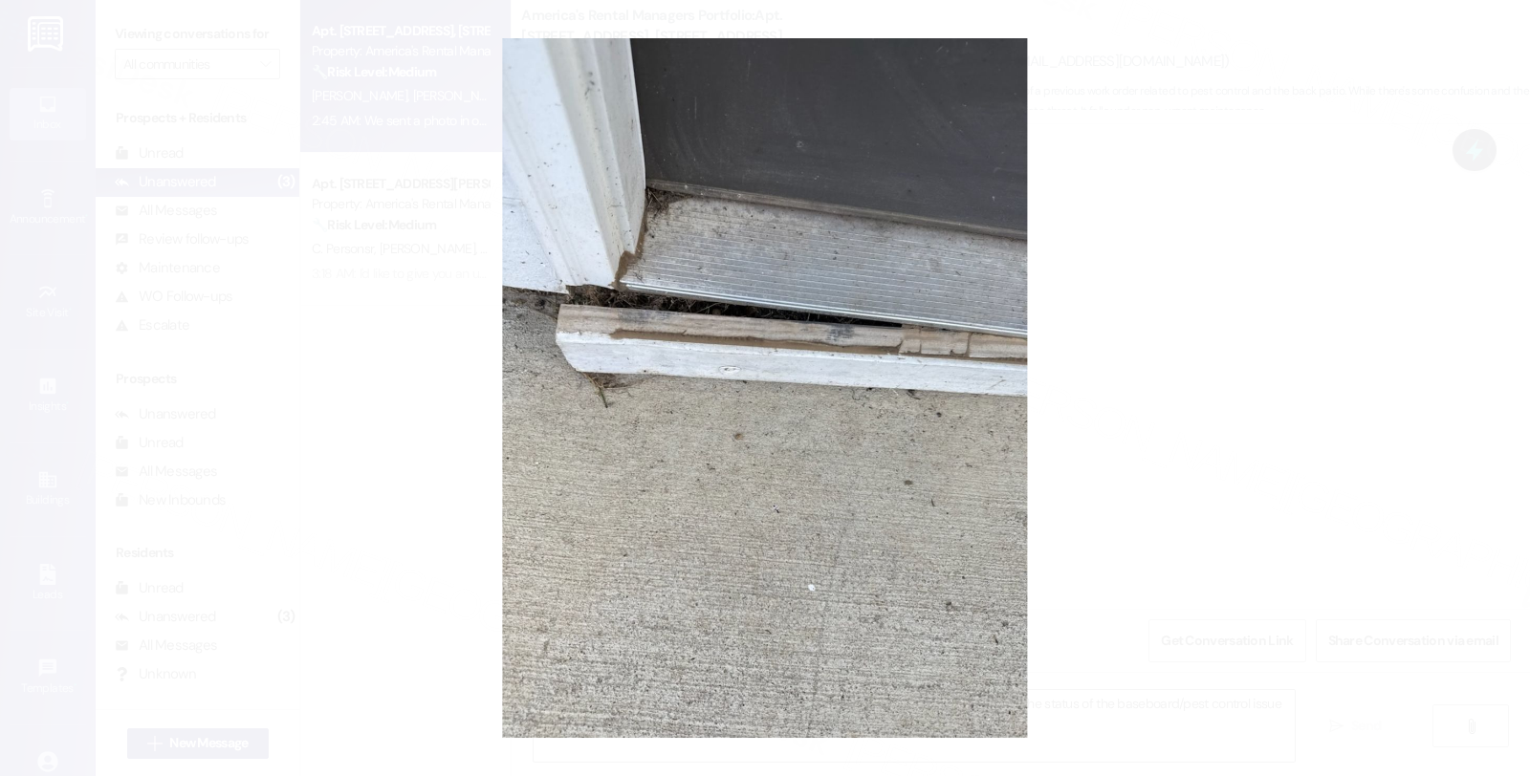
click at [1216, 482] on button "Unzoom image" at bounding box center [765, 388] width 1530 height 776
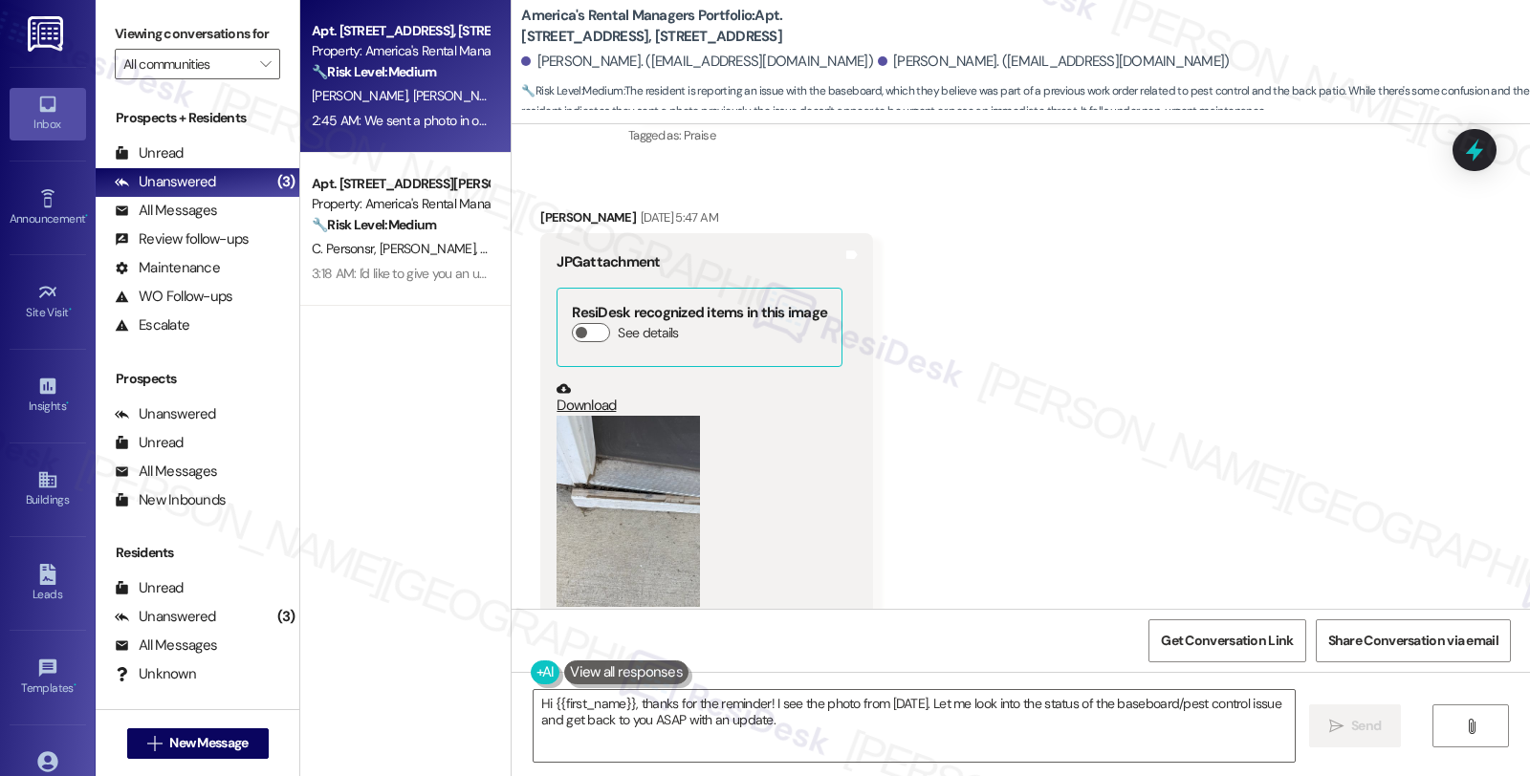
drag, startPoint x: 1269, startPoint y: 433, endPoint x: 1211, endPoint y: 447, distance: 59.1
click at [1270, 433] on div "Received via SMS [PERSON_NAME] [DATE] 5:47 AM JPG attachment ResiDesk recognize…" at bounding box center [1021, 413] width 1018 height 498
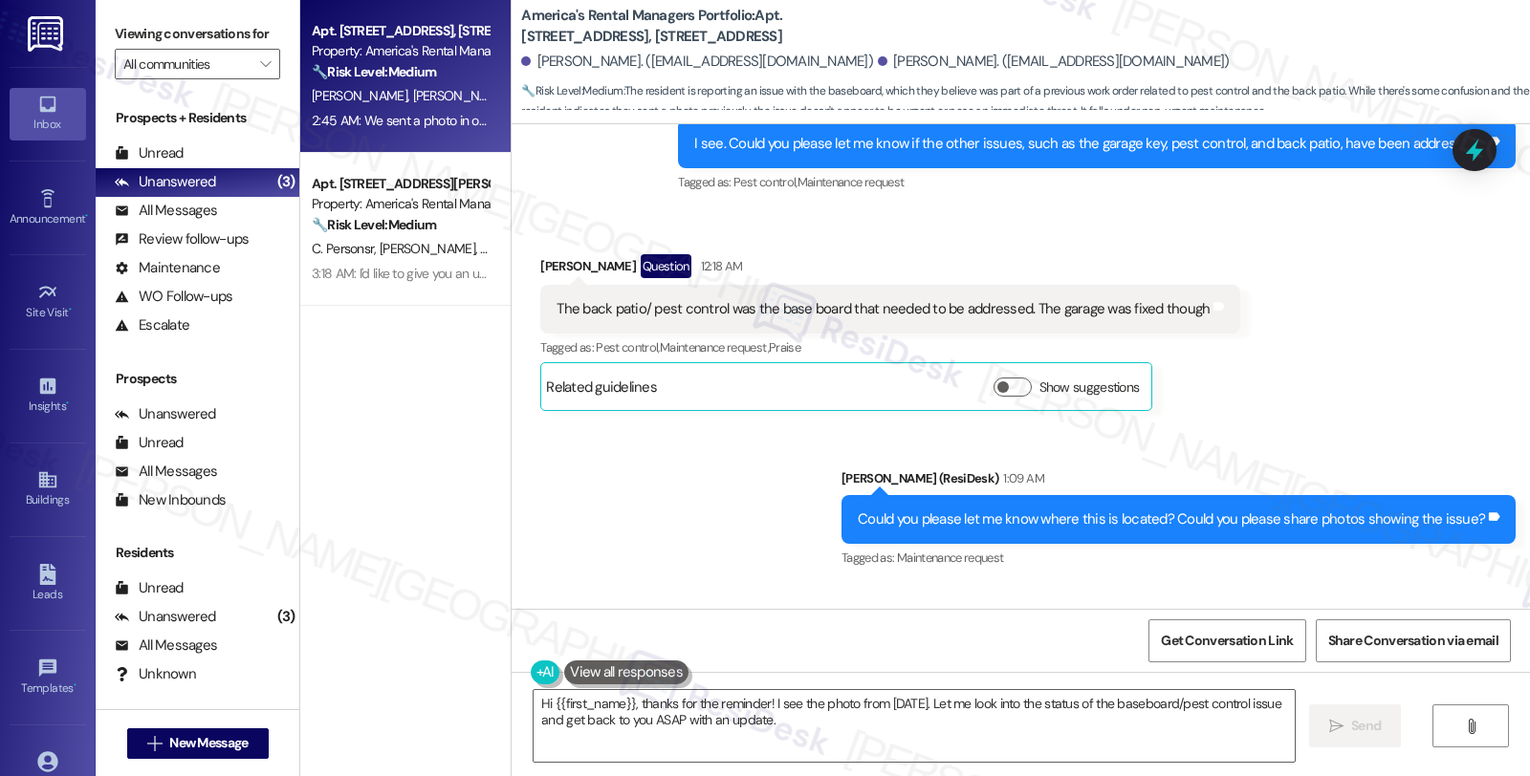
scroll to position [7149, 0]
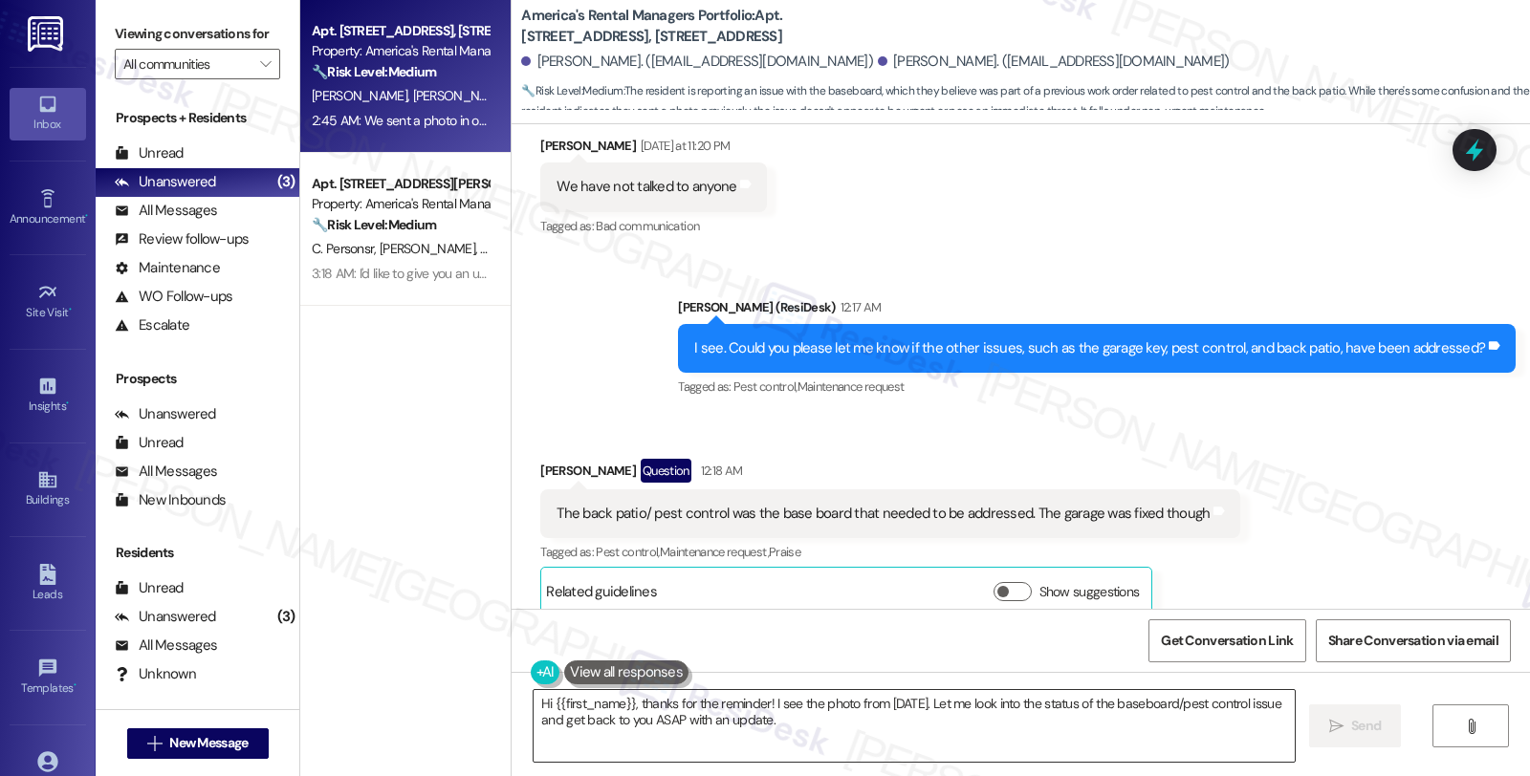
click at [533, 698] on div "Hi {{first_name}}, thanks for the reminder! I see the photo from [DATE]. Let me…" at bounding box center [914, 726] width 763 height 74
click at [1247, 630] on div "Sent via SMS [PERSON_NAME] (ResiDesk) 1:09 AM Could you please let me know wher…" at bounding box center [1021, 711] width 1018 height 162
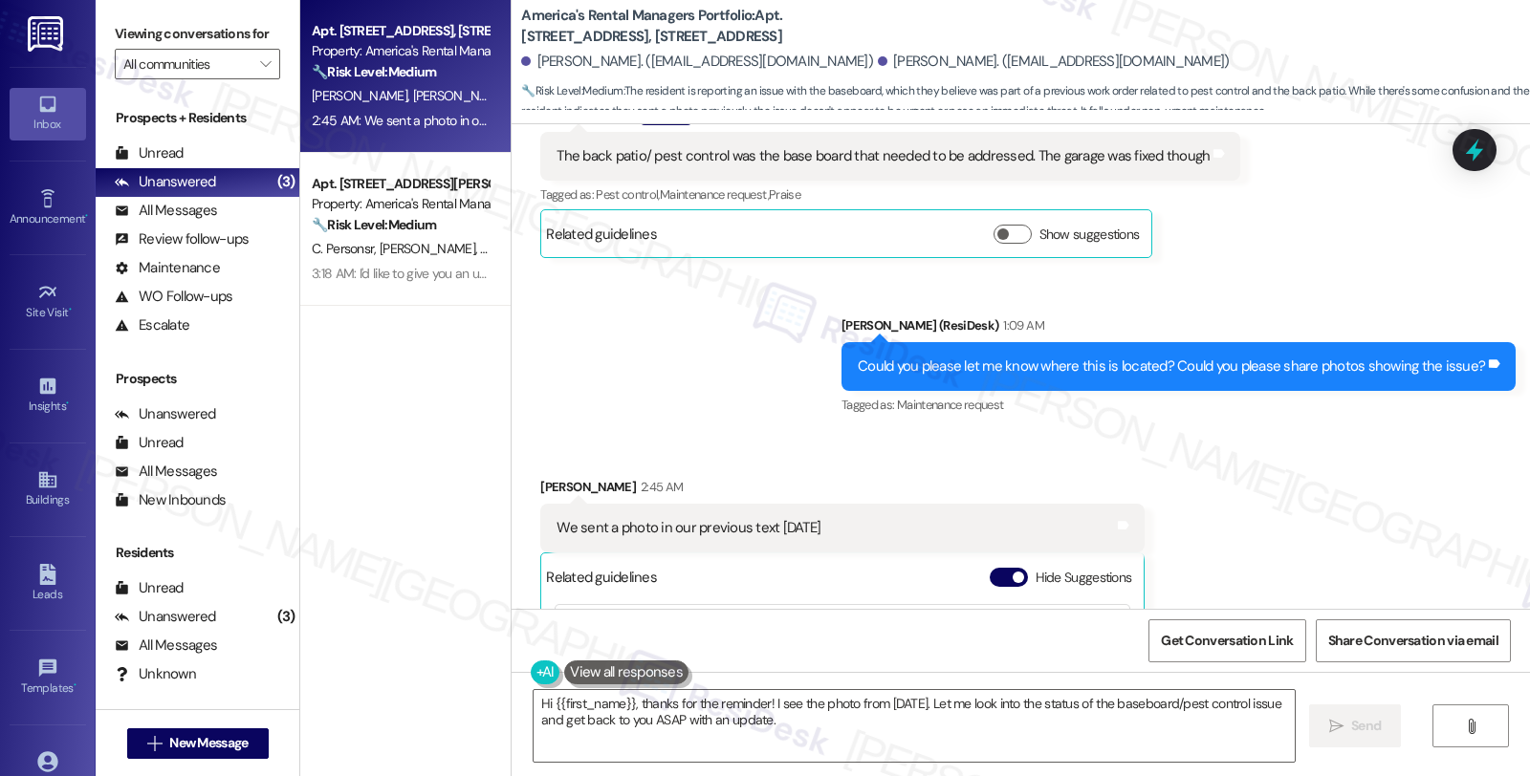
scroll to position [7681, 0]
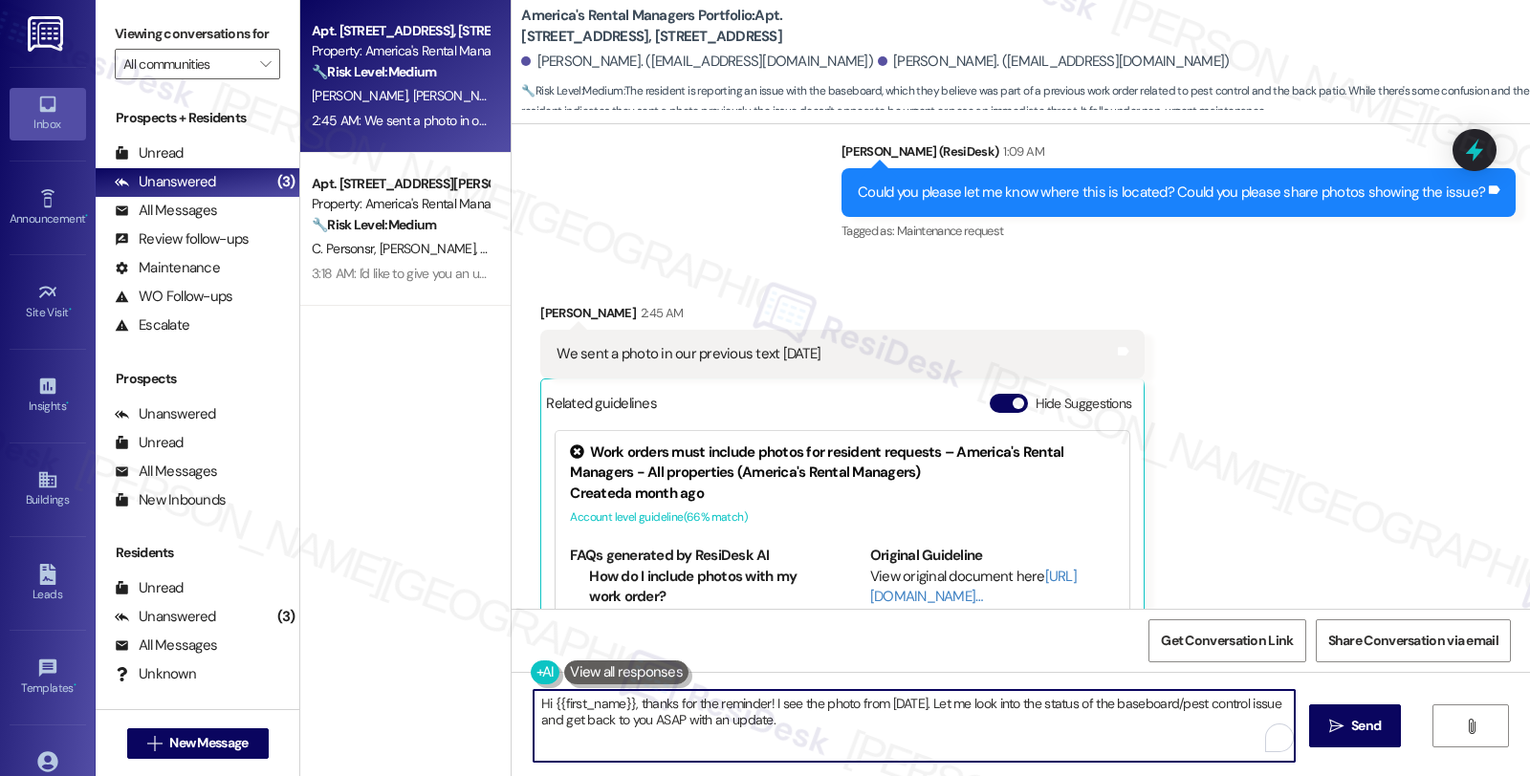
drag, startPoint x: 559, startPoint y: 695, endPoint x: 396, endPoint y: 667, distance: 165.8
click at [396, 667] on div "Apt. [STREET_ADDRESS], [STREET_ADDRESS] Property: America's Rental Managers Por…" at bounding box center [915, 388] width 1230 height 776
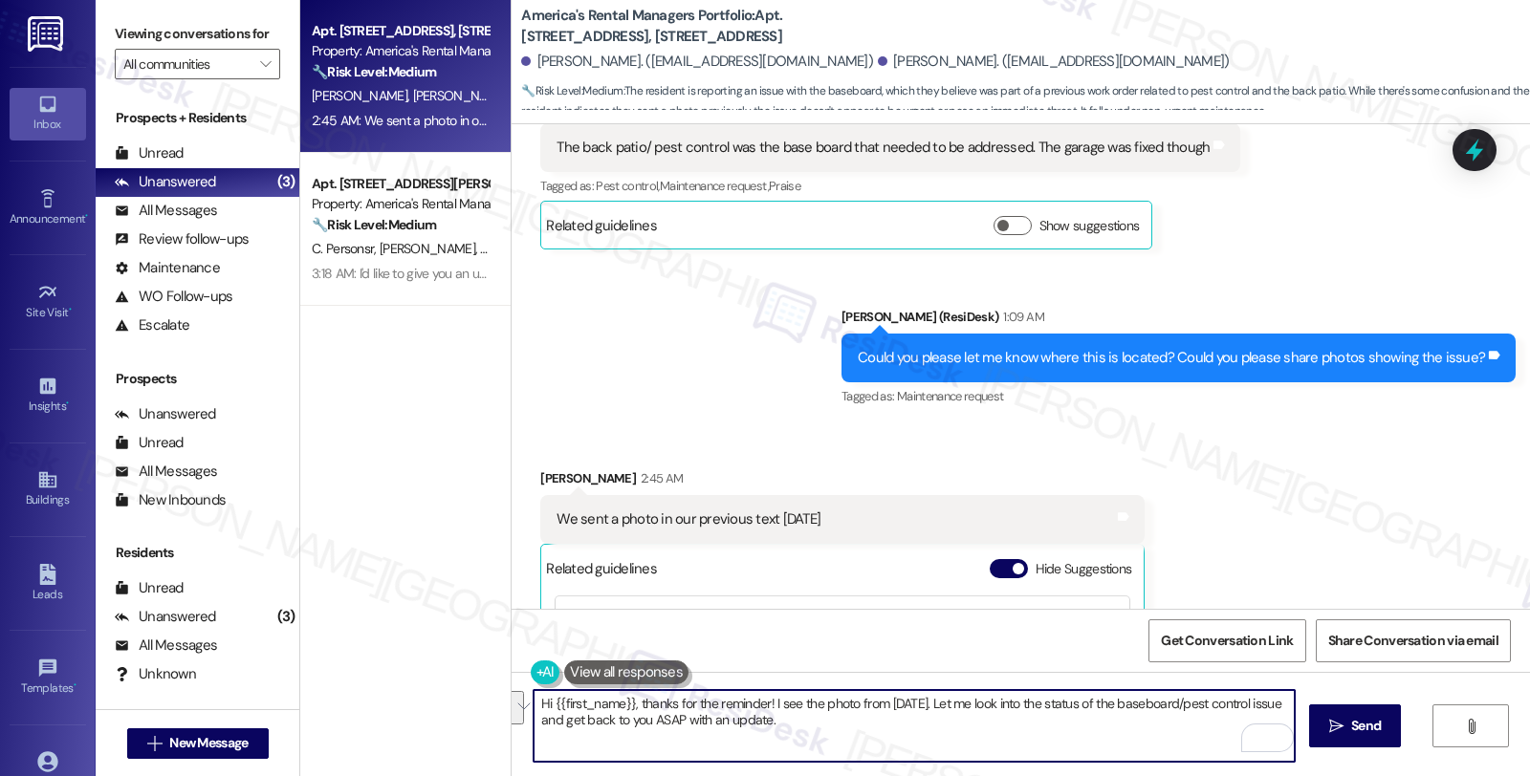
scroll to position [7469, 0]
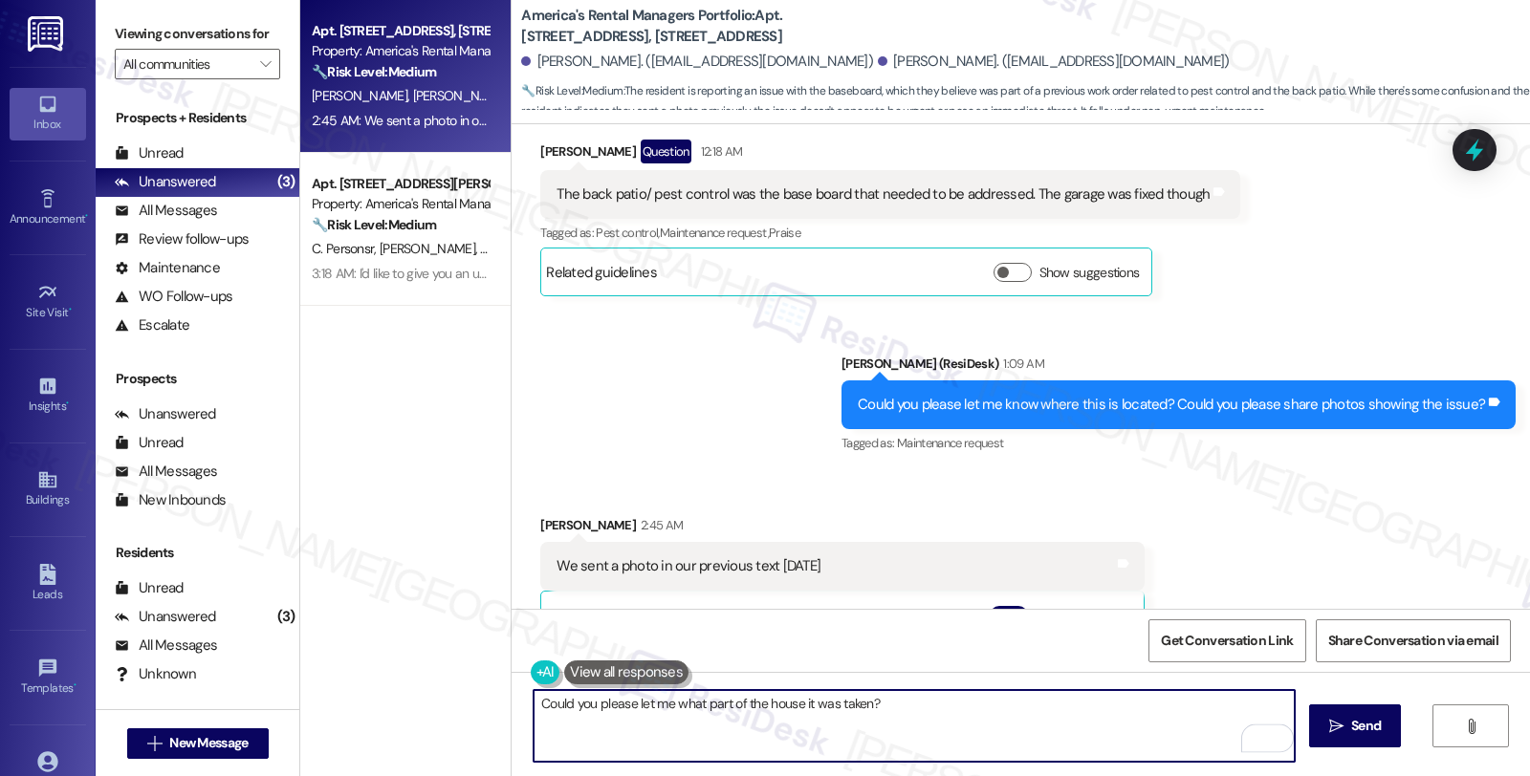
click at [935, 718] on textarea "Could you please let me what part of the house it was taken?" at bounding box center [914, 726] width 761 height 72
click at [1006, 699] on textarea "Could you please let me know which part of the house it was taken from?" at bounding box center [914, 726] width 761 height 72
type textarea "Could you please let me know which part of the house it was taken from?"
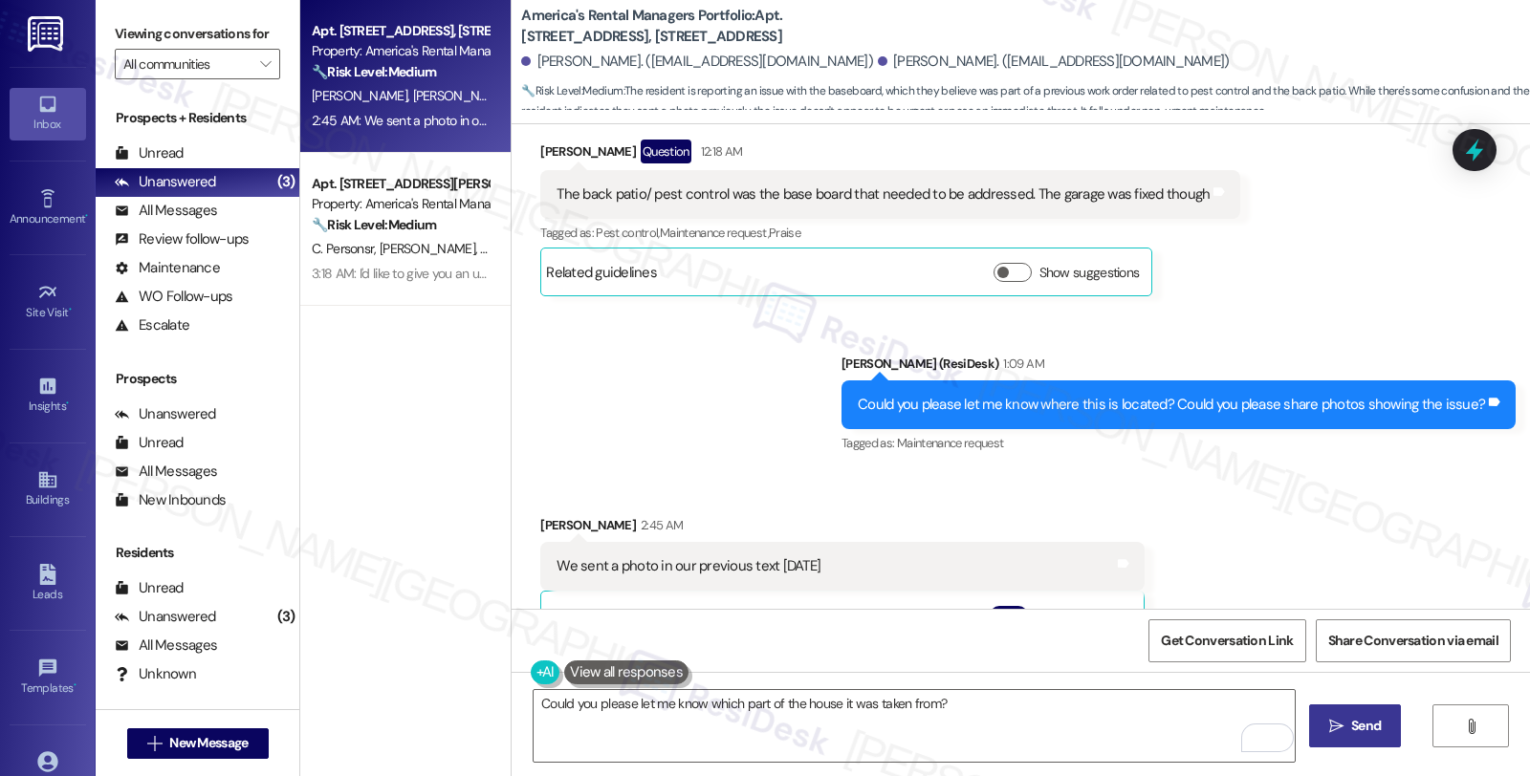
click at [1351, 719] on span "Send" at bounding box center [1366, 726] width 30 height 20
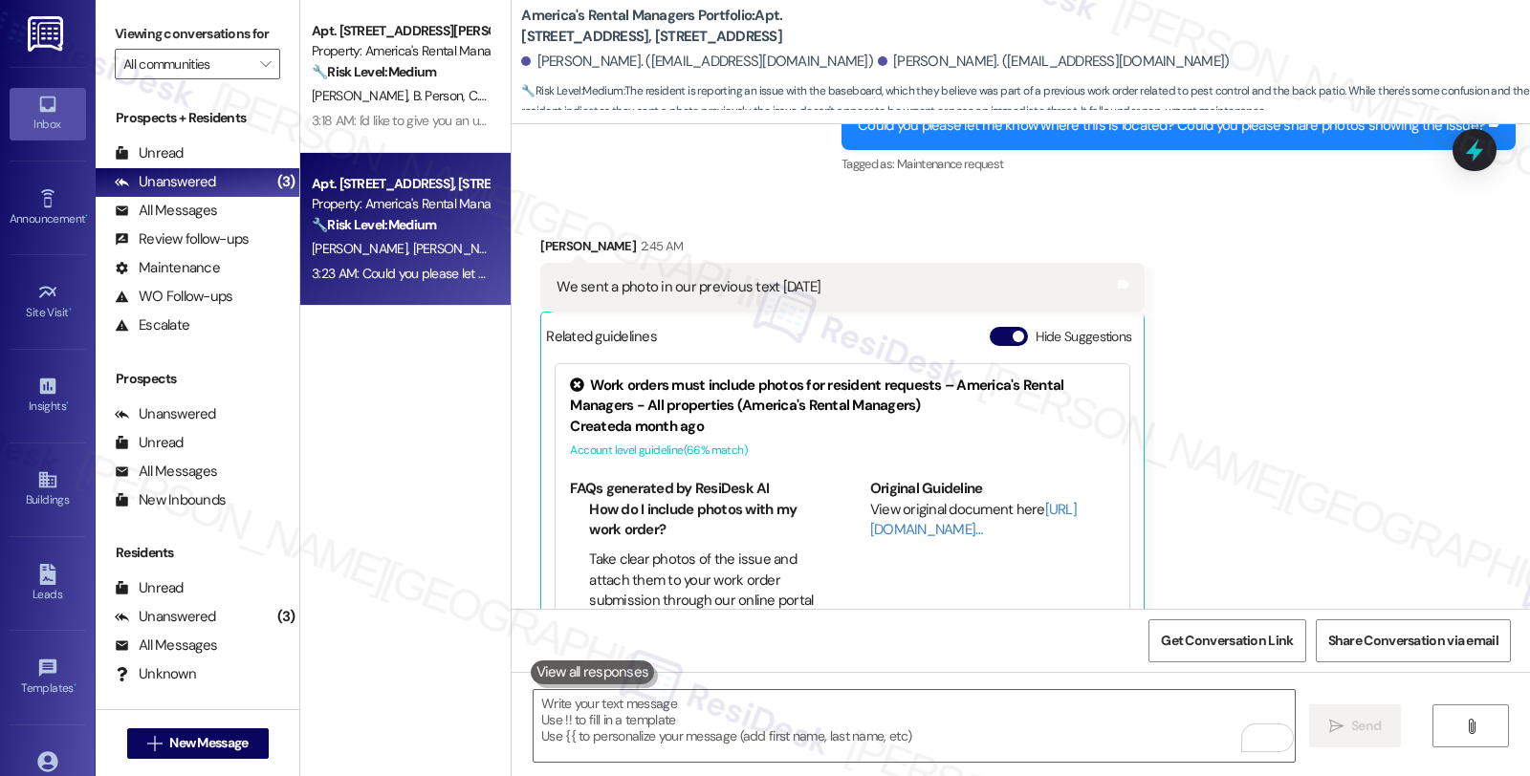
scroll to position [7815, 0]
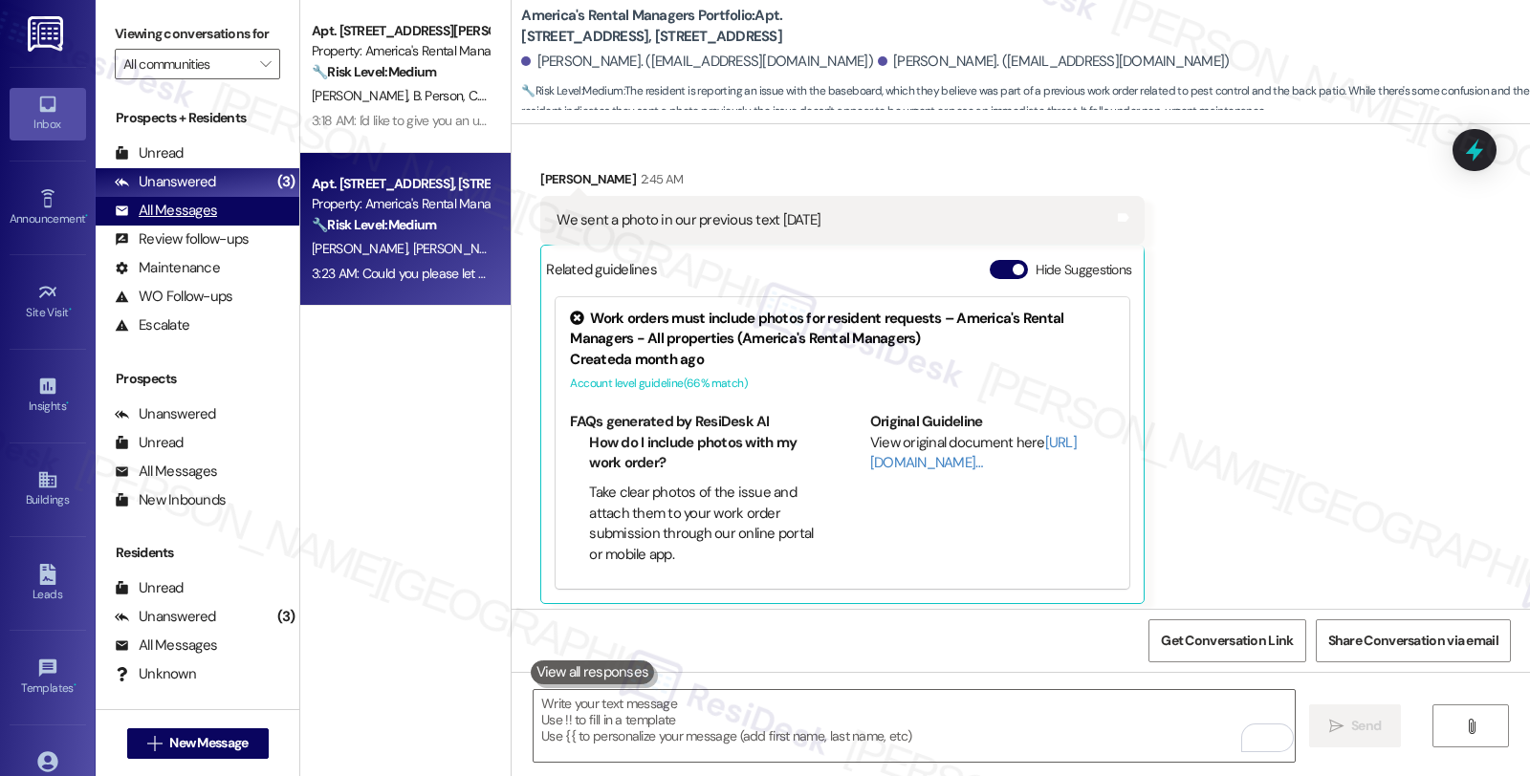
click at [191, 221] on div "All Messages" at bounding box center [166, 211] width 102 height 20
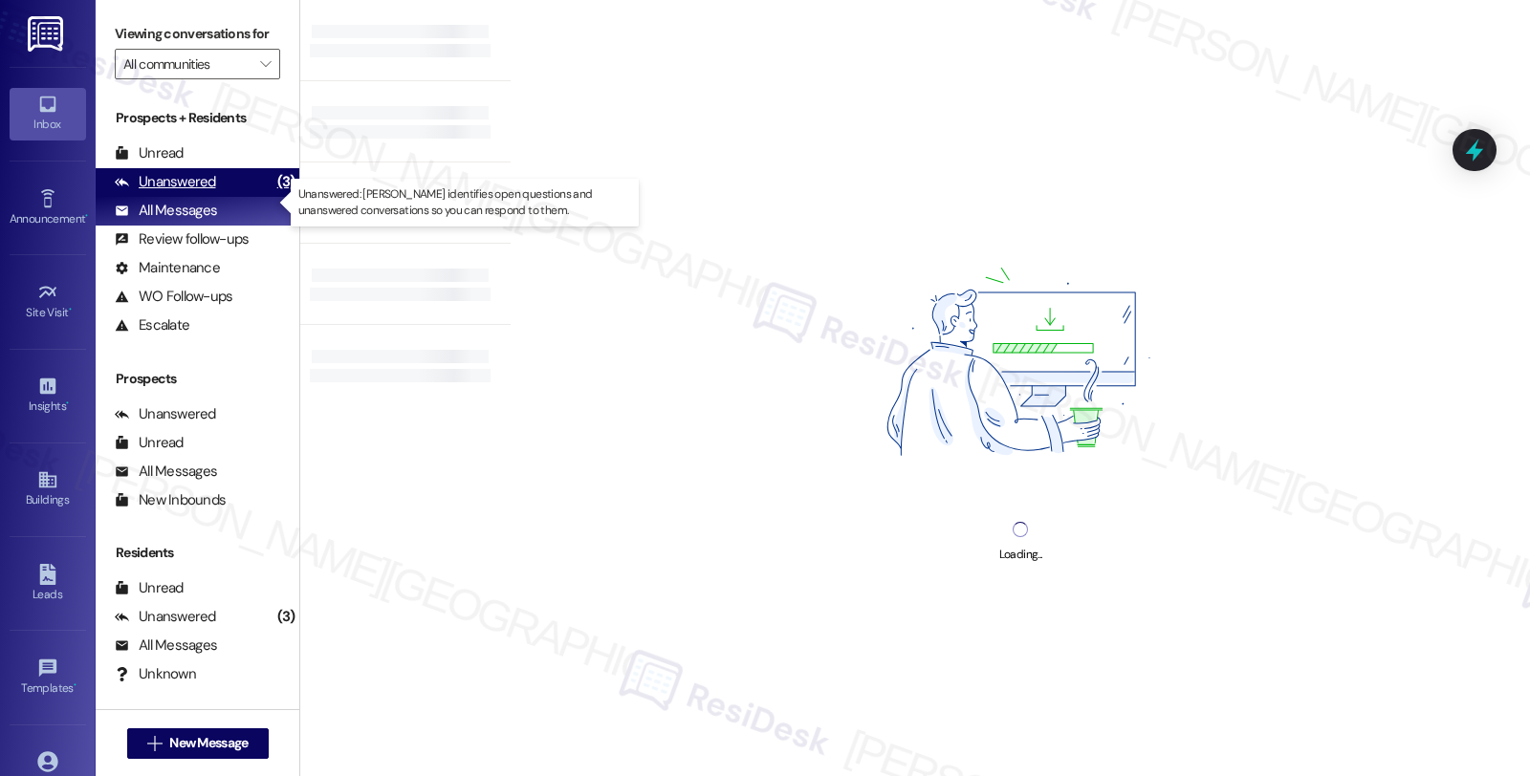
click at [191, 192] on div "Unanswered" at bounding box center [165, 182] width 101 height 20
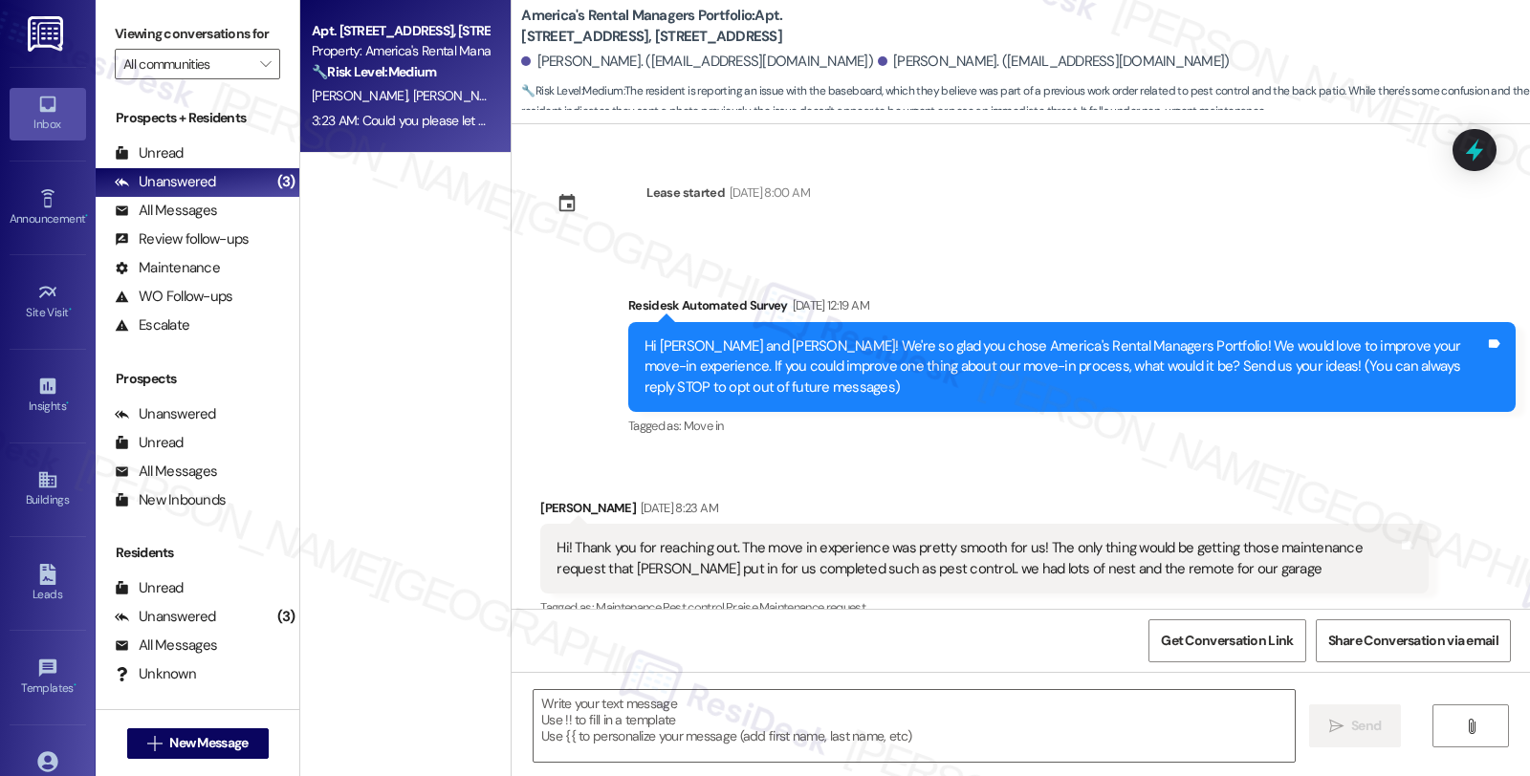
scroll to position [7681, 0]
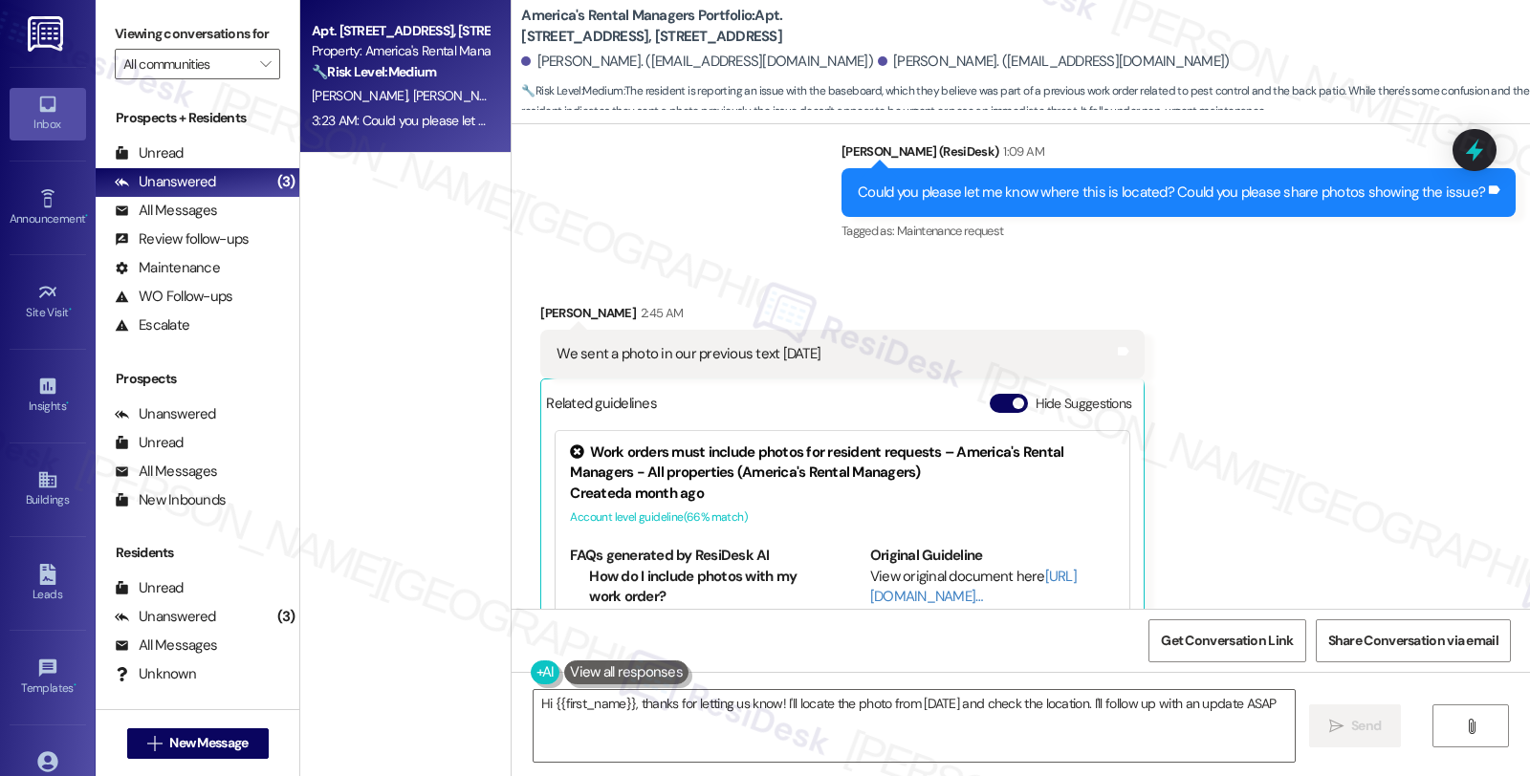
type textarea "Hi {{first_name}}, thanks for letting us know! I'll locate the photo from [DATE…"
